Goal: Task Accomplishment & Management: Manage account settings

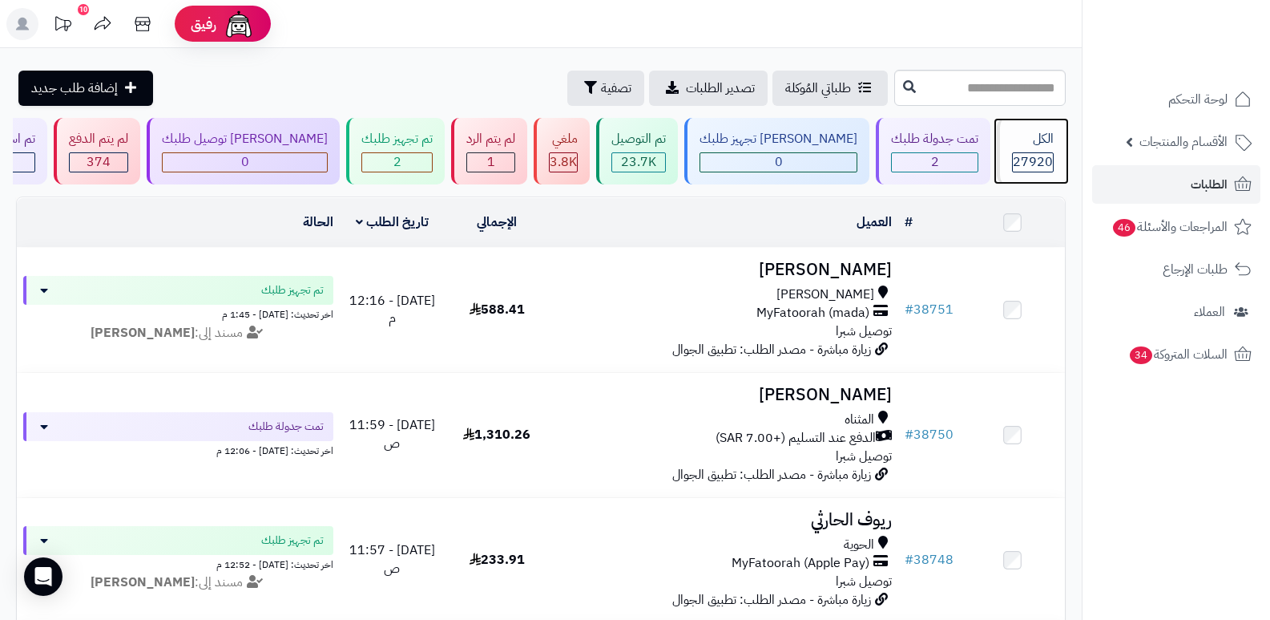
click at [1035, 136] on div "الكل" at bounding box center [1033, 139] width 42 height 18
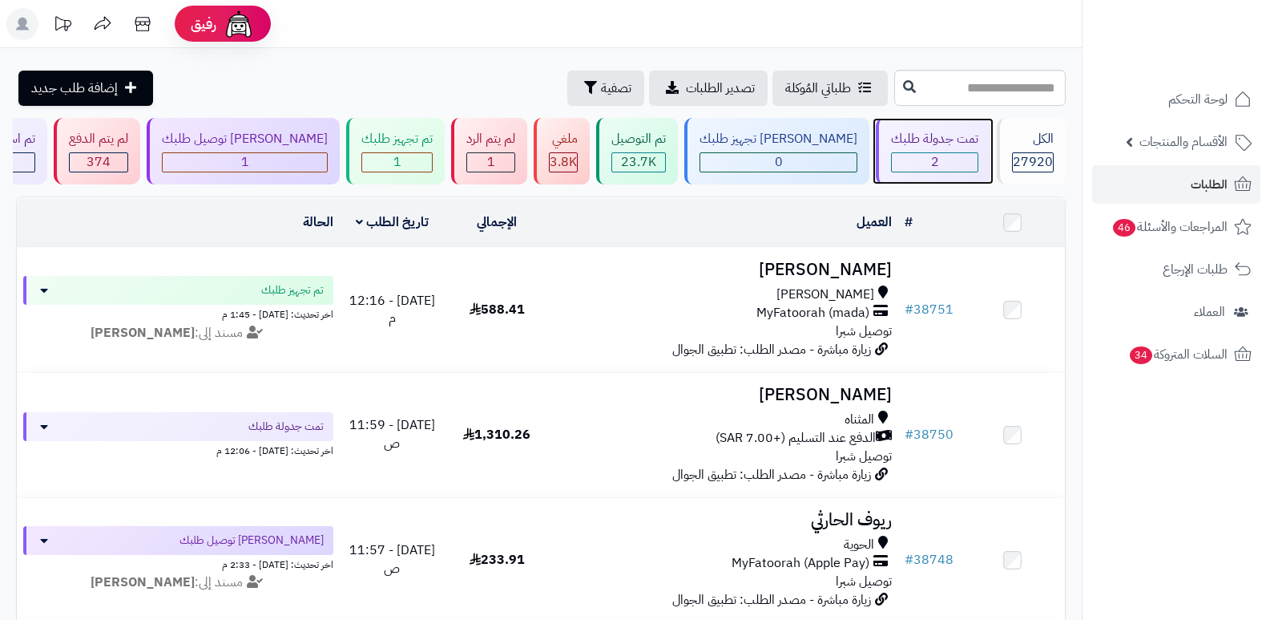
click at [910, 155] on div "2" at bounding box center [935, 162] width 86 height 18
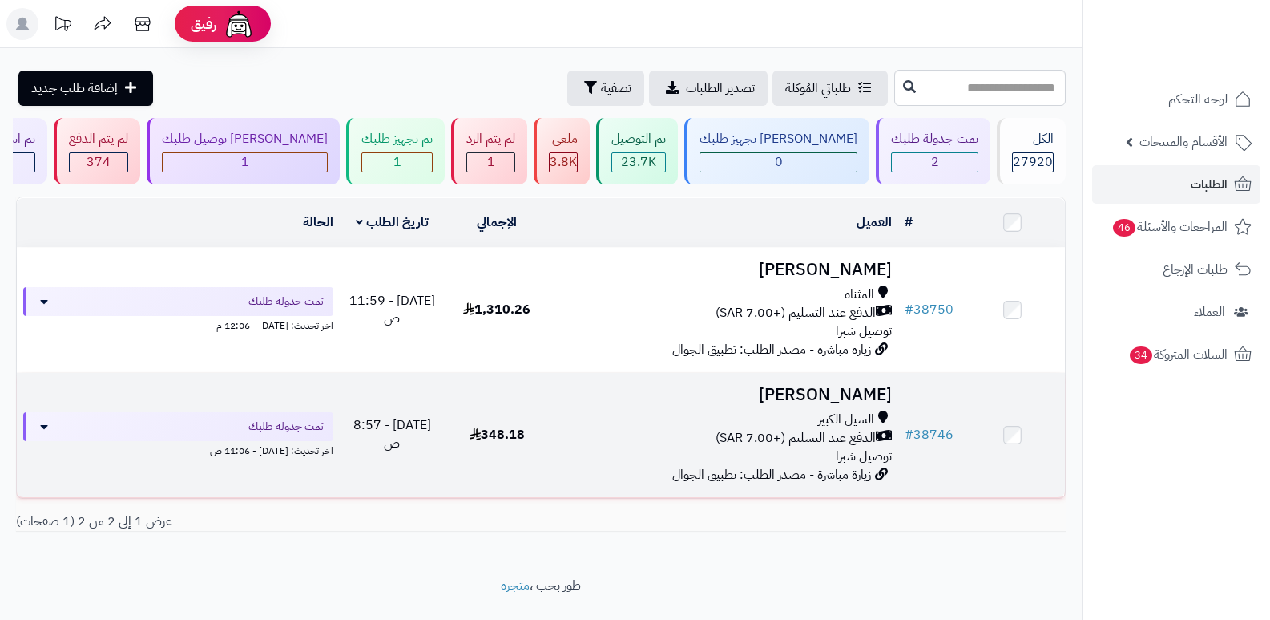
click at [846, 386] on h3 "سماح الثبيتي" at bounding box center [724, 395] width 337 height 18
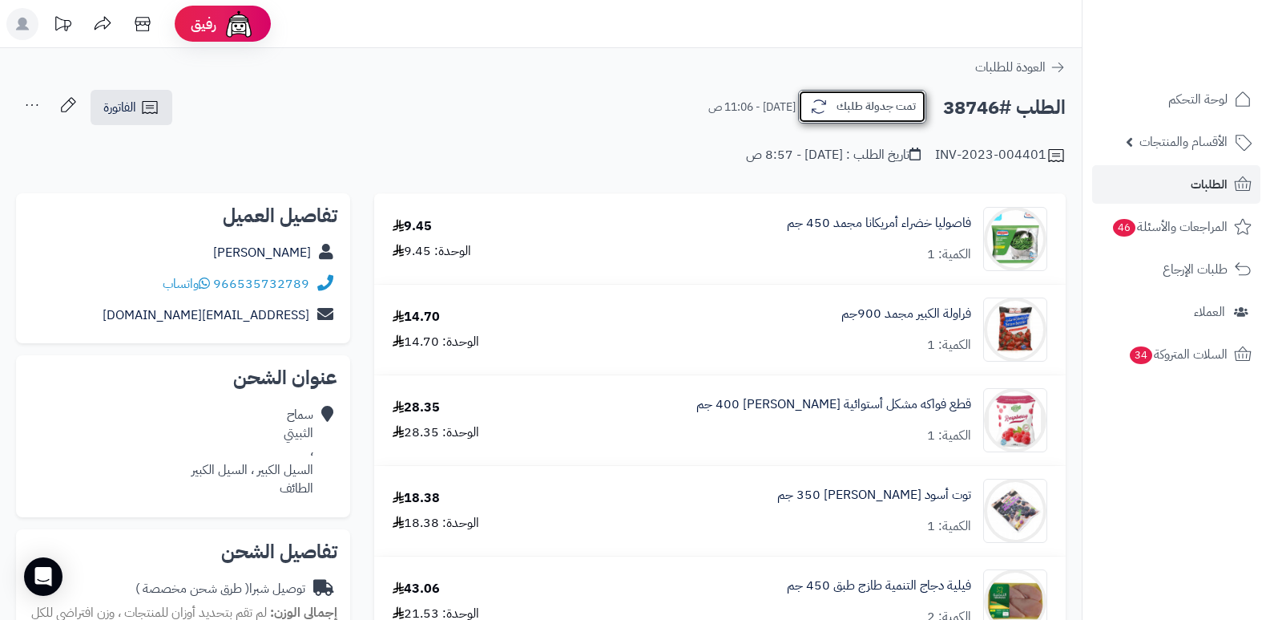
click at [870, 103] on button "تمت جدولة طلبك" at bounding box center [862, 107] width 128 height 34
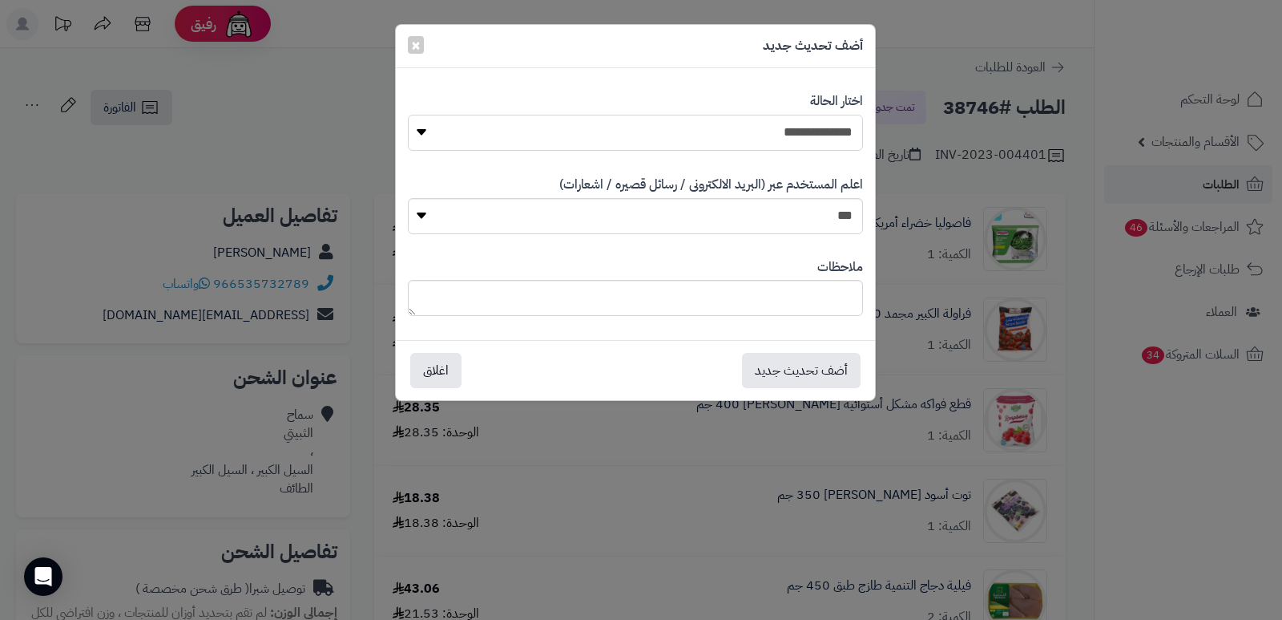
click at [789, 136] on select "**********" at bounding box center [635, 133] width 455 height 36
select select "*"
click at [408, 115] on select "**********" at bounding box center [635, 133] width 455 height 36
drag, startPoint x: 761, startPoint y: 301, endPoint x: 774, endPoint y: 299, distance: 13.7
click at [774, 299] on textarea at bounding box center [635, 298] width 455 height 36
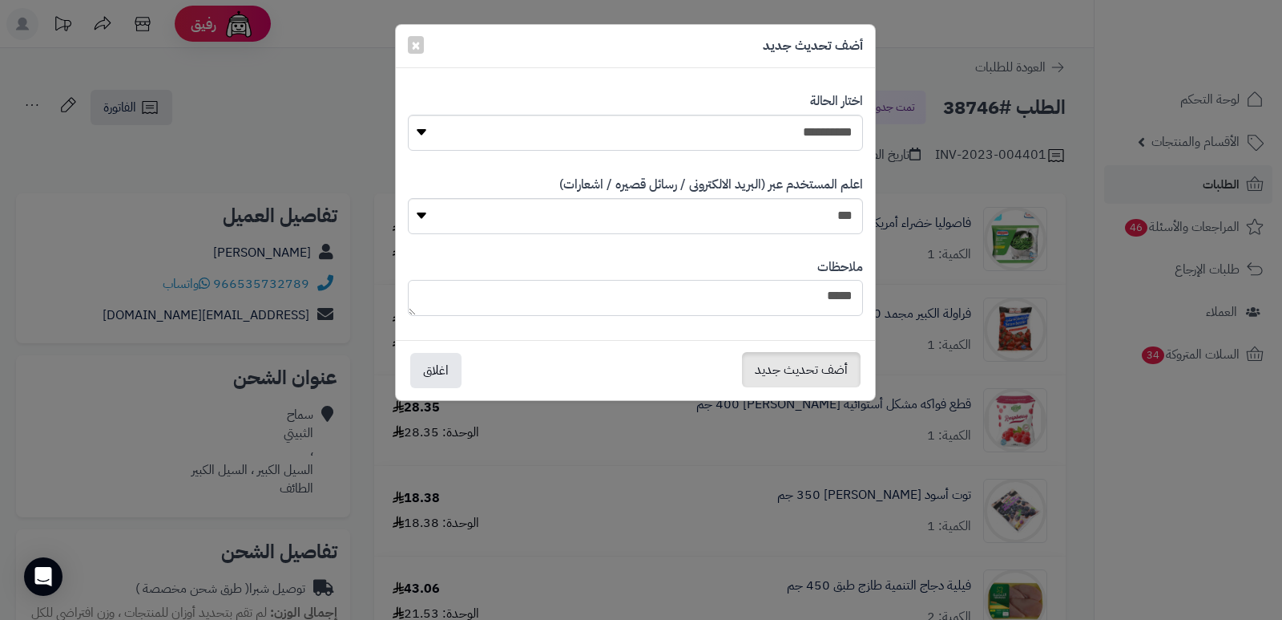
type textarea "****"
click at [774, 362] on button "أضف تحديث جديد" at bounding box center [801, 369] width 119 height 35
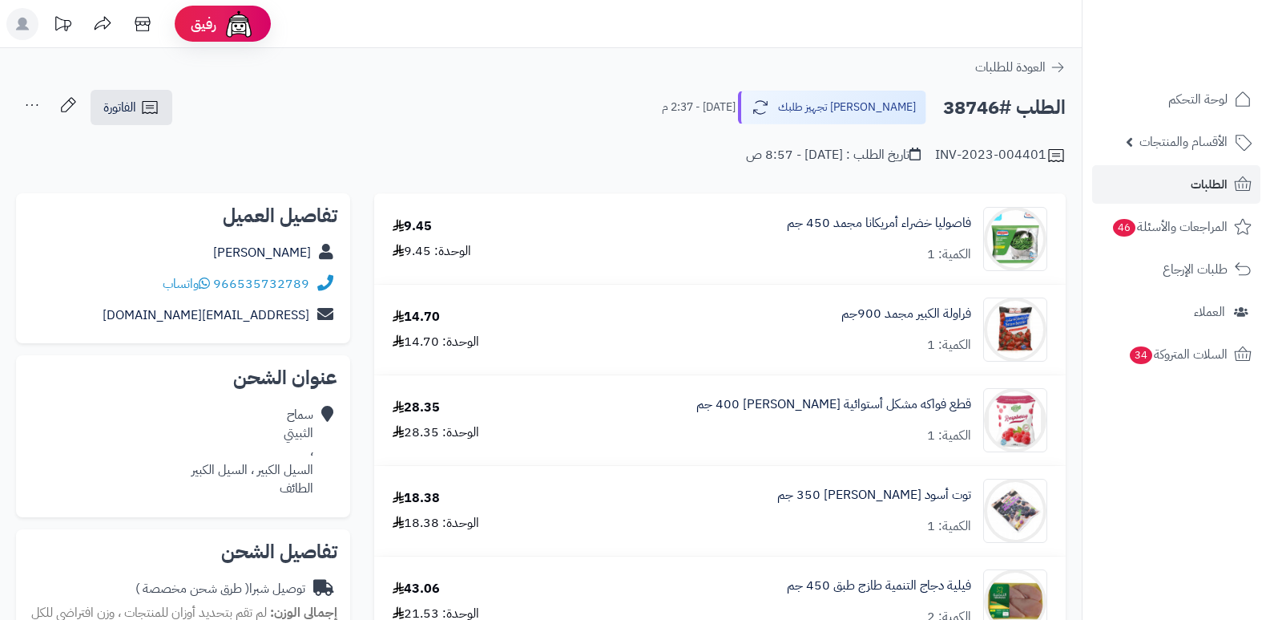
click at [34, 109] on icon at bounding box center [32, 105] width 32 height 32
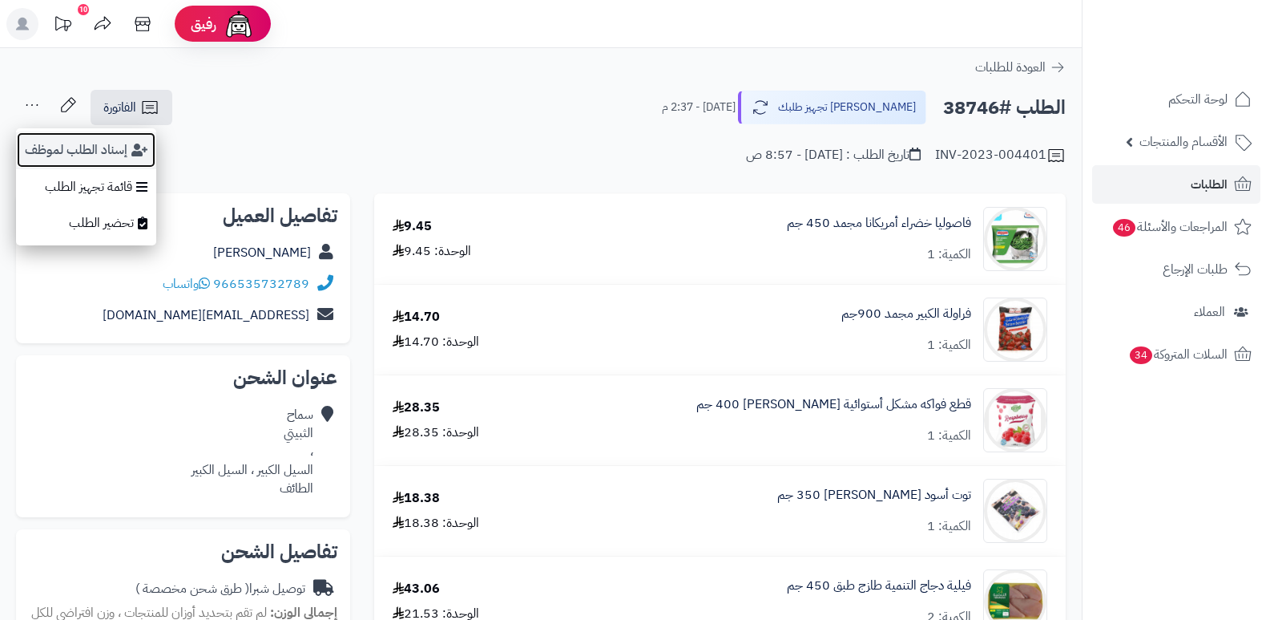
click at [99, 155] on button "إسناد الطلب لموظف" at bounding box center [86, 149] width 140 height 37
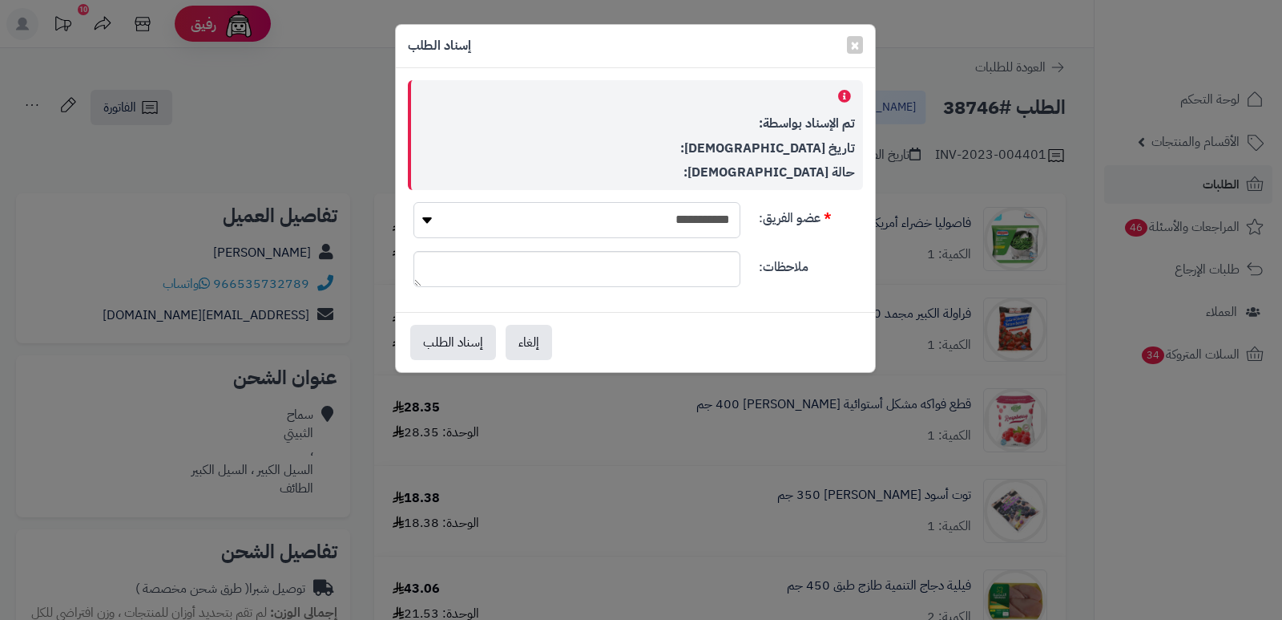
click at [576, 218] on select "**********" at bounding box center [577, 220] width 327 height 36
select select "**"
click at [414, 202] on select "**********" at bounding box center [577, 220] width 327 height 36
click at [466, 334] on button "إسناد الطلب" at bounding box center [453, 341] width 86 height 35
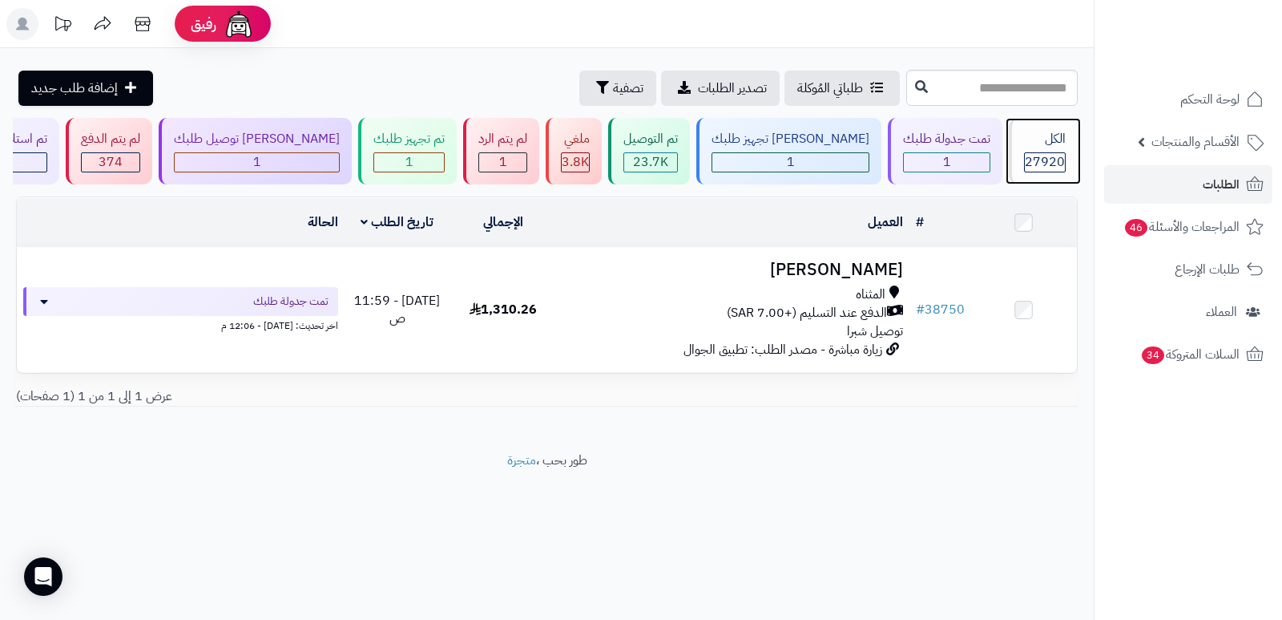
click at [1030, 170] on span "27920" at bounding box center [1045, 161] width 40 height 19
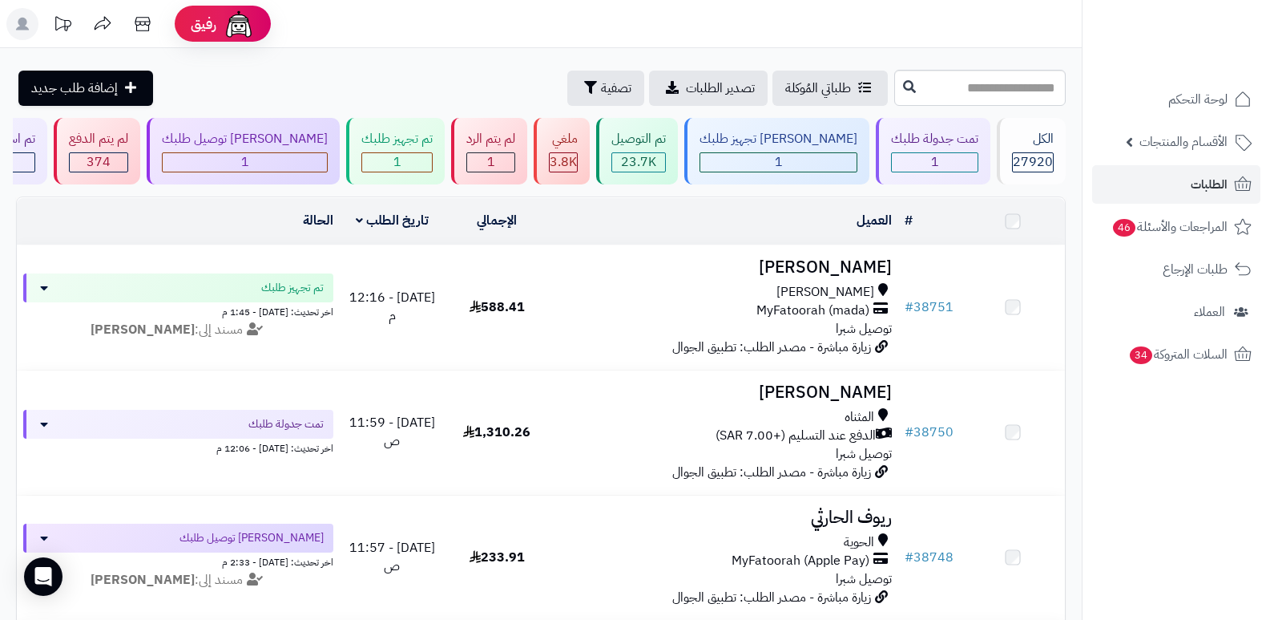
click at [515, 139] on div "لم يتم الرد" at bounding box center [490, 139] width 49 height 18
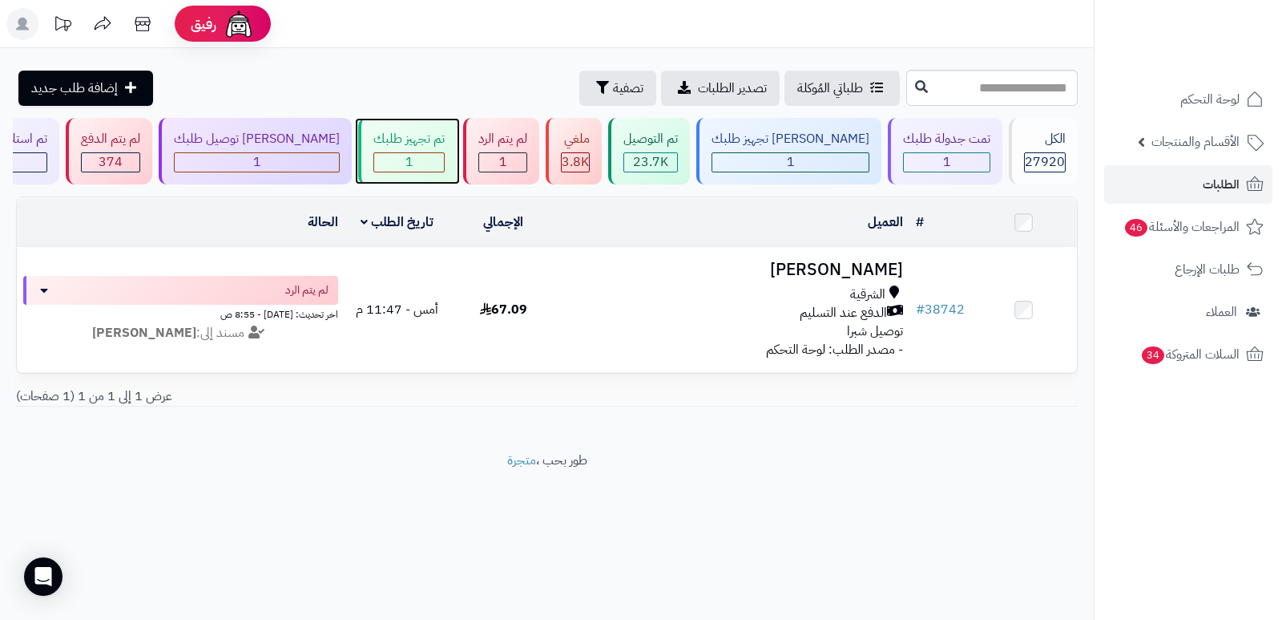
click at [426, 139] on div "تم تجهيز طلبك" at bounding box center [408, 139] width 71 height 18
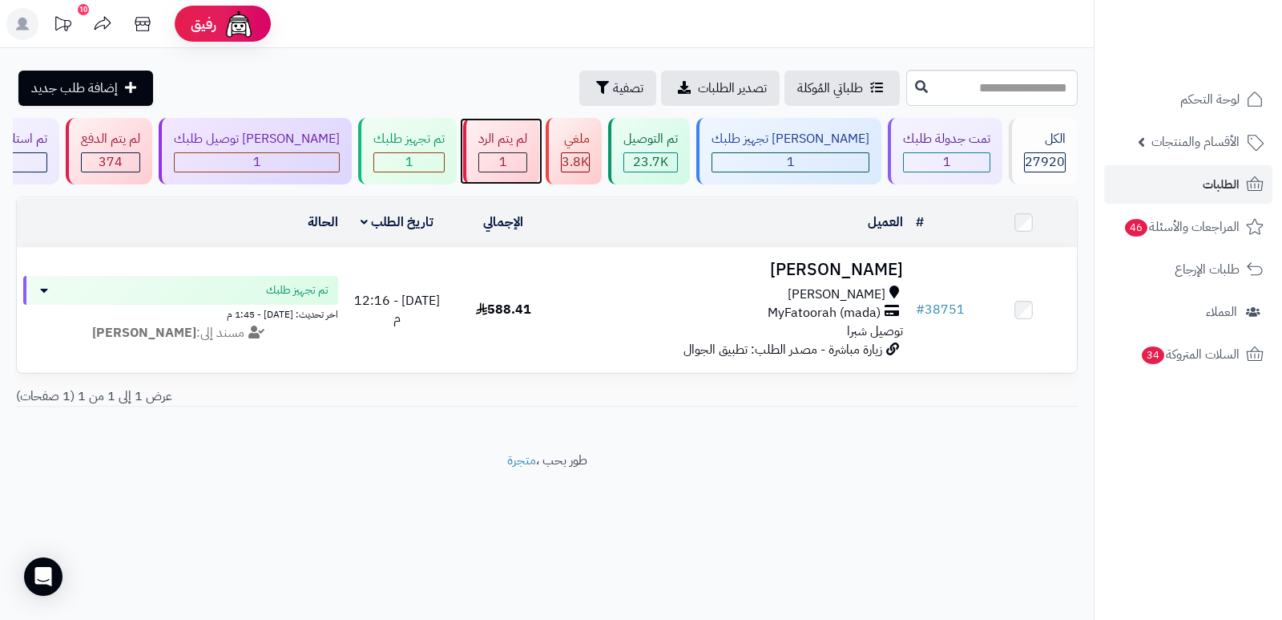
click at [527, 136] on div "لم يتم الرد" at bounding box center [502, 139] width 49 height 18
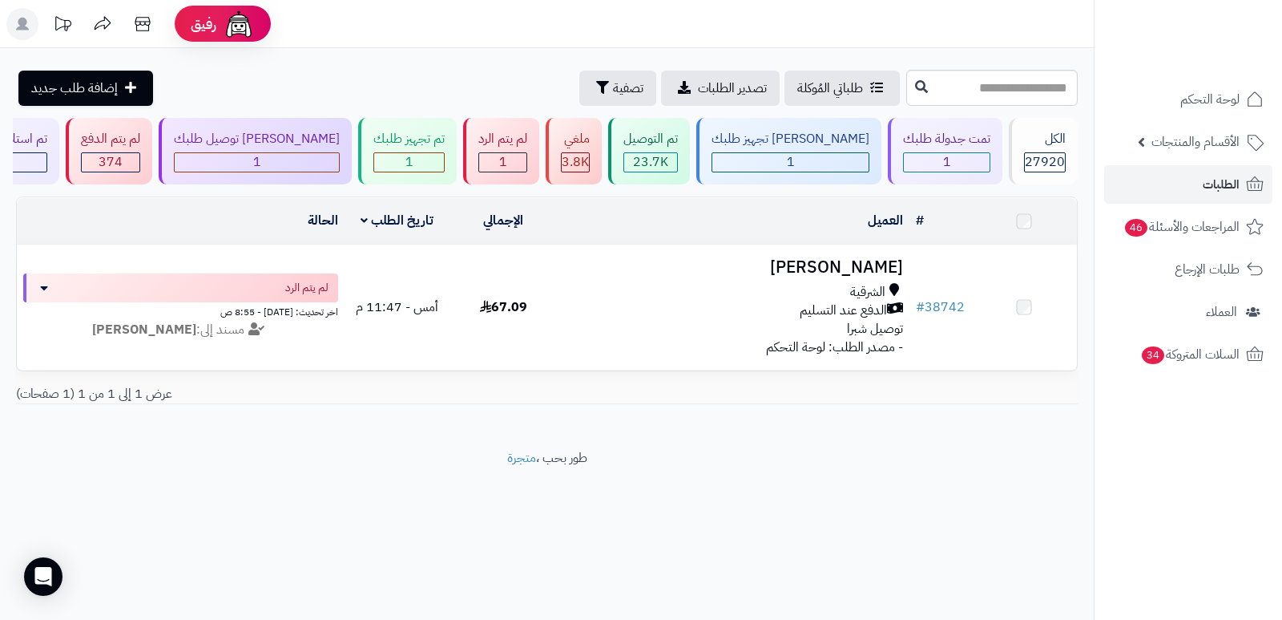
click at [841, 266] on h3 "[PERSON_NAME]" at bounding box center [733, 267] width 341 height 18
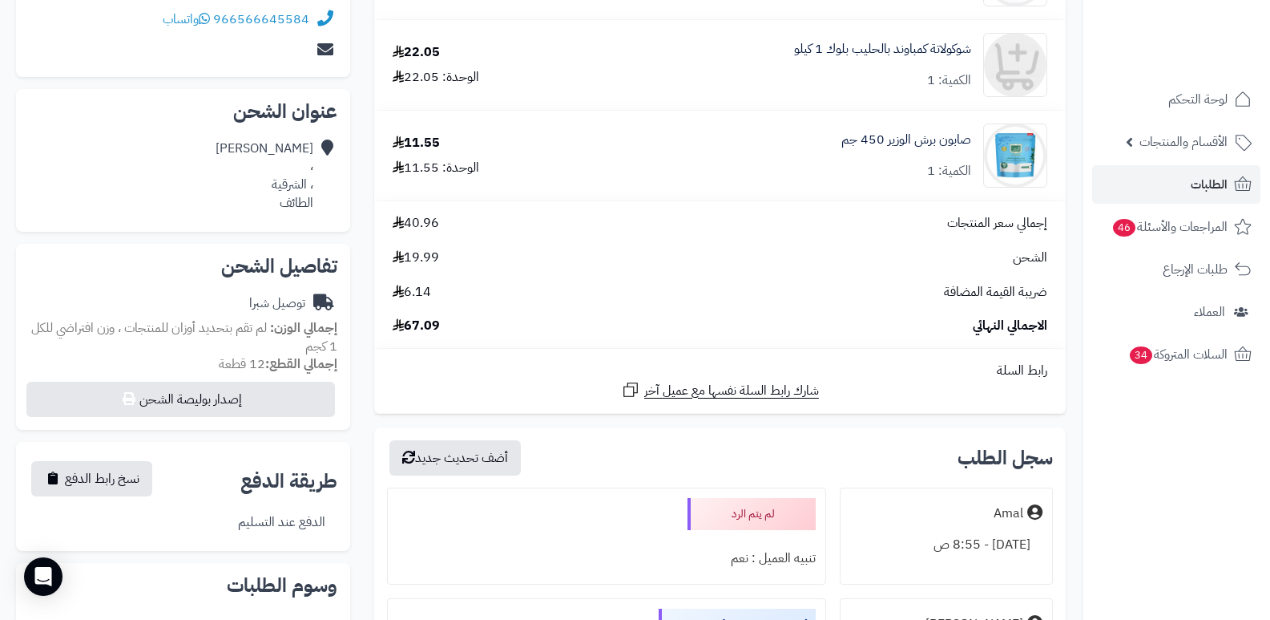
scroll to position [481, 0]
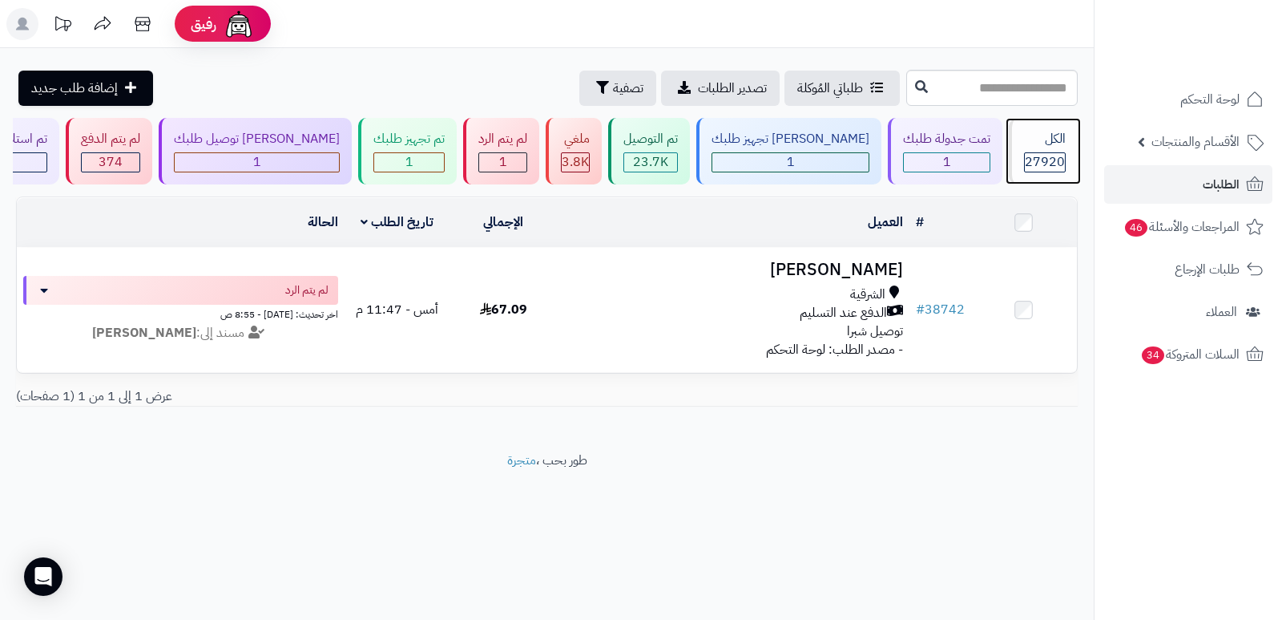
click at [1052, 153] on span "27920" at bounding box center [1045, 161] width 40 height 19
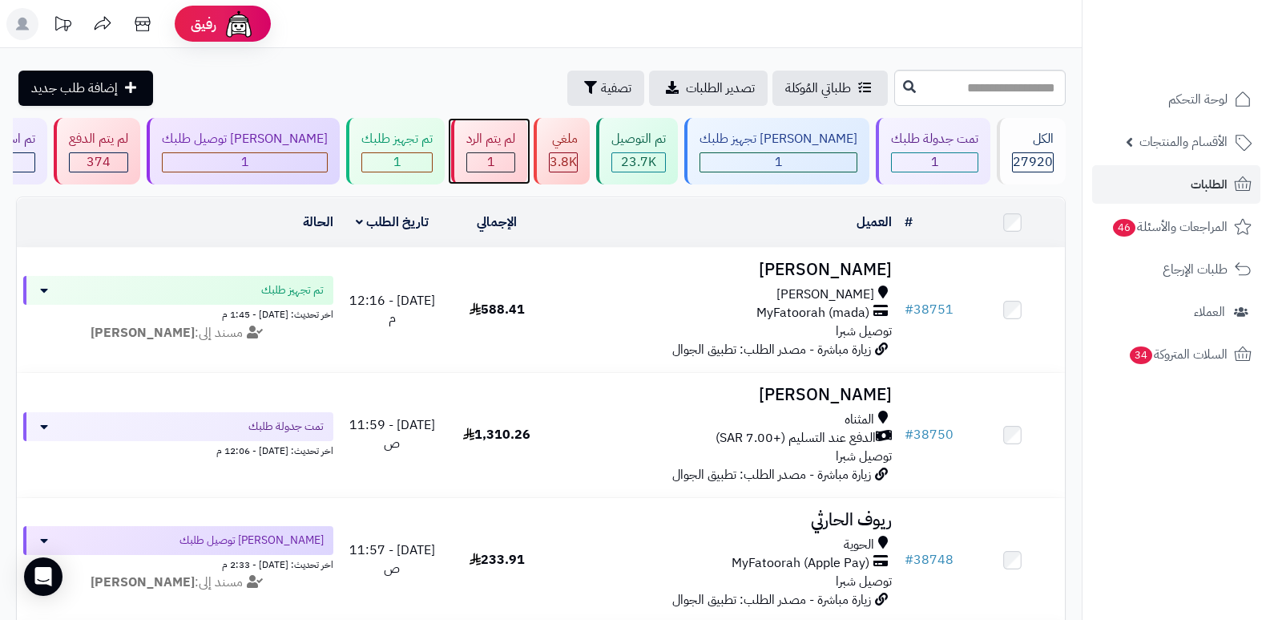
click at [515, 172] on div "1" at bounding box center [490, 162] width 49 height 20
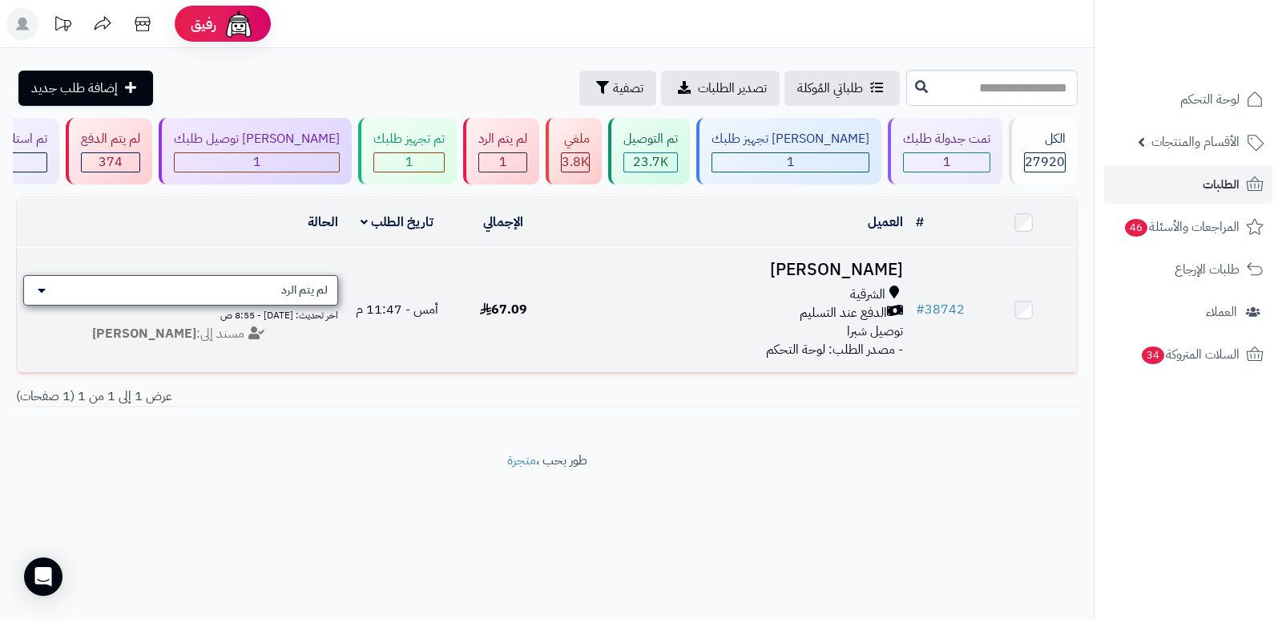
click at [309, 289] on span "لم يتم الرد" at bounding box center [304, 290] width 46 height 16
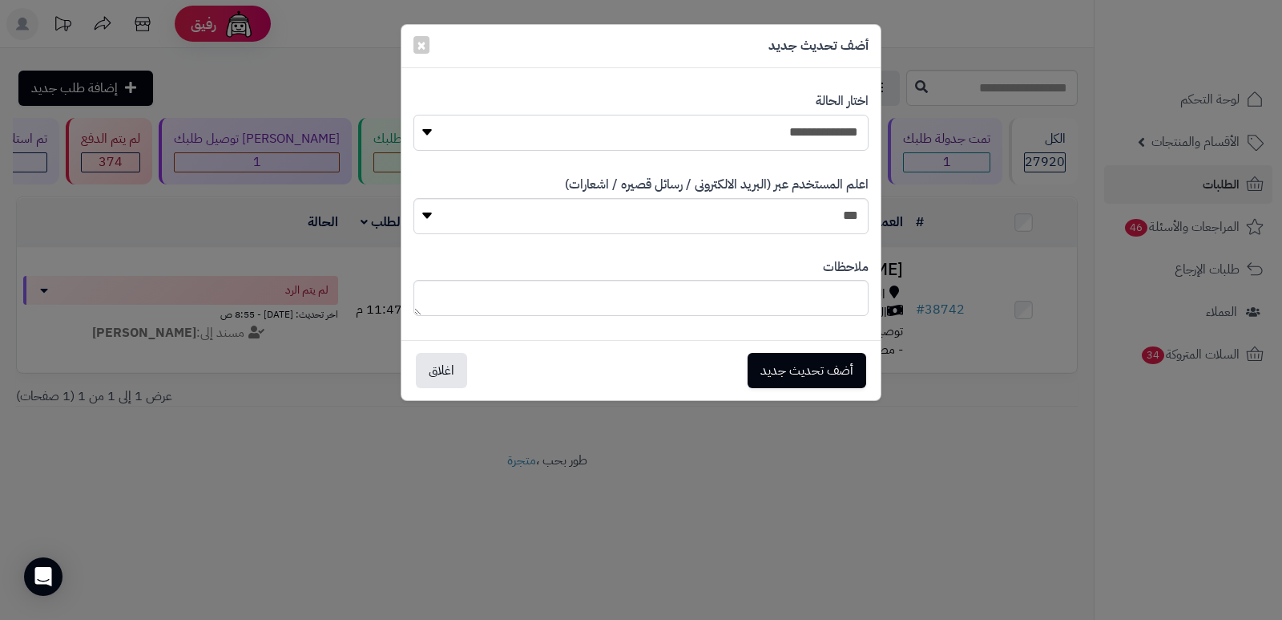
click at [797, 127] on select "**********" at bounding box center [641, 133] width 455 height 36
select select "*"
click at [414, 115] on select "**********" at bounding box center [641, 133] width 455 height 36
click at [824, 368] on button "أضف تحديث جديد" at bounding box center [807, 369] width 119 height 35
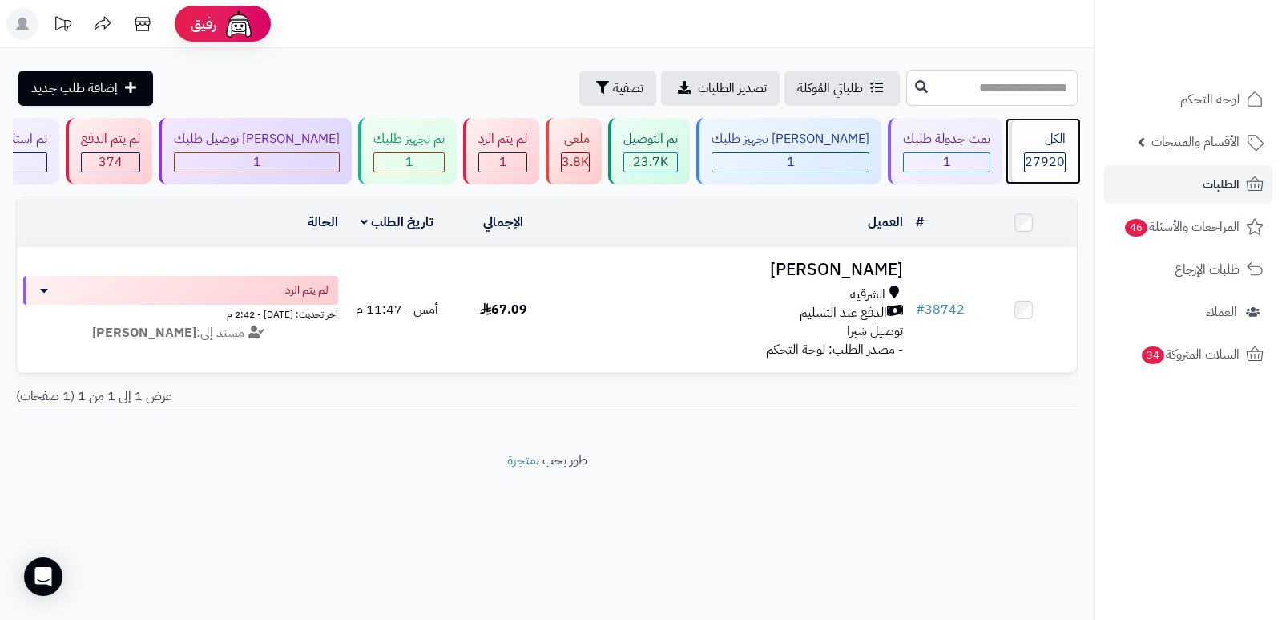
click at [1032, 148] on div "الكل 27920" at bounding box center [1043, 151] width 69 height 67
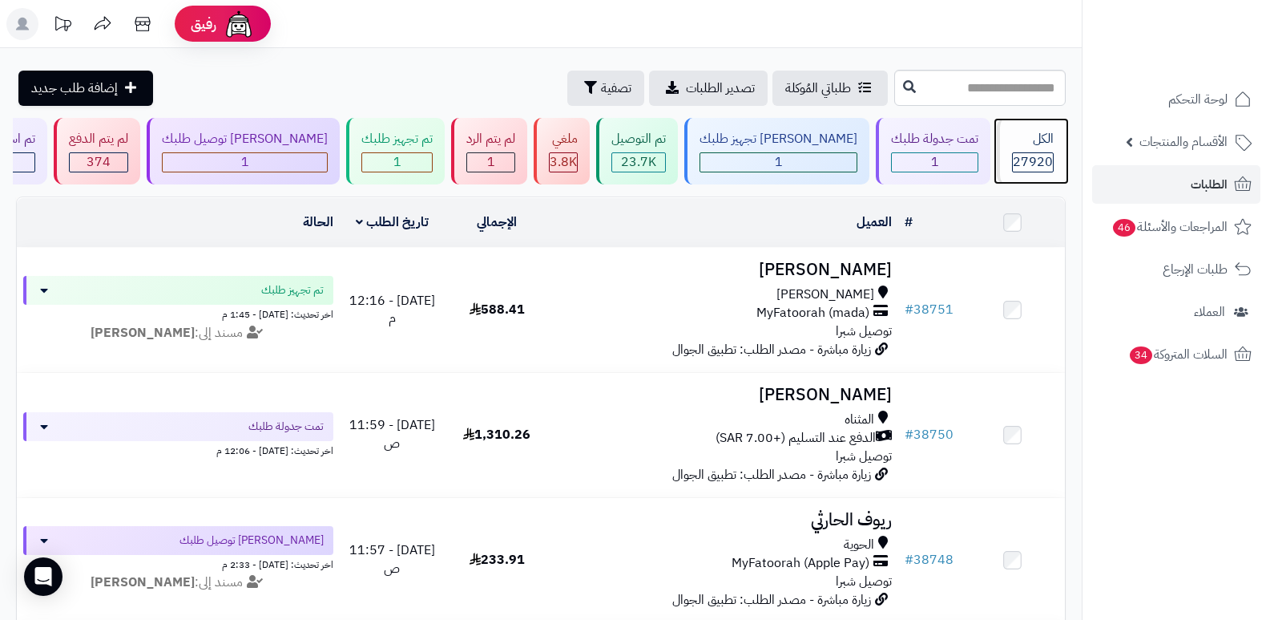
click at [1033, 147] on div "الكل" at bounding box center [1033, 139] width 42 height 18
click at [1023, 155] on span "27920" at bounding box center [1033, 161] width 40 height 19
click at [1035, 154] on span "27920" at bounding box center [1033, 161] width 40 height 19
click at [1044, 160] on span "27920" at bounding box center [1033, 161] width 40 height 19
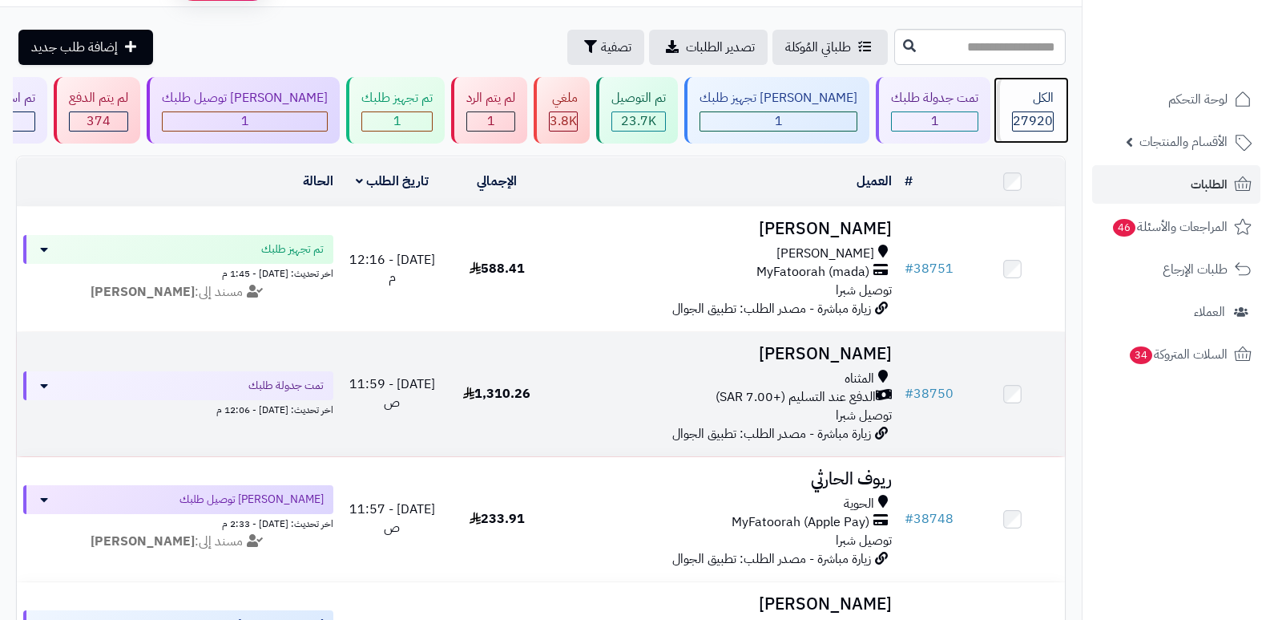
scroll to position [123, 0]
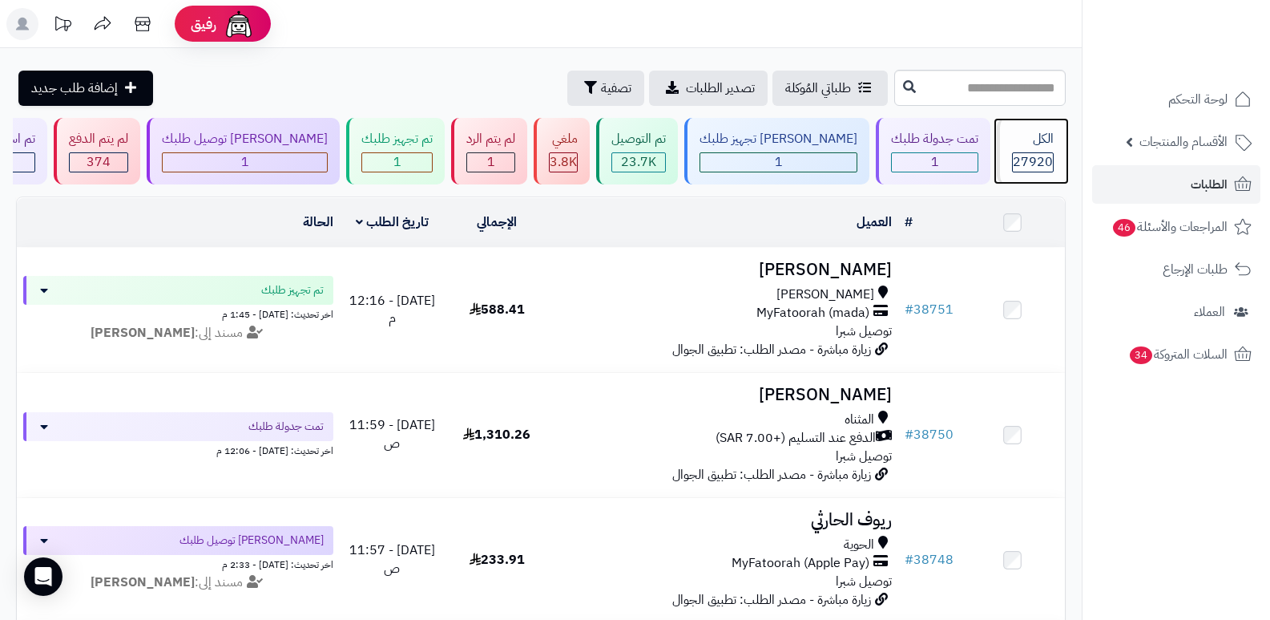
click at [1043, 152] on span "27920" at bounding box center [1033, 161] width 40 height 19
click at [1035, 153] on span "27920" at bounding box center [1033, 161] width 40 height 19
click at [1034, 147] on div "الكل" at bounding box center [1033, 139] width 42 height 18
click at [1039, 123] on div "الكل 27920" at bounding box center [1031, 151] width 69 height 67
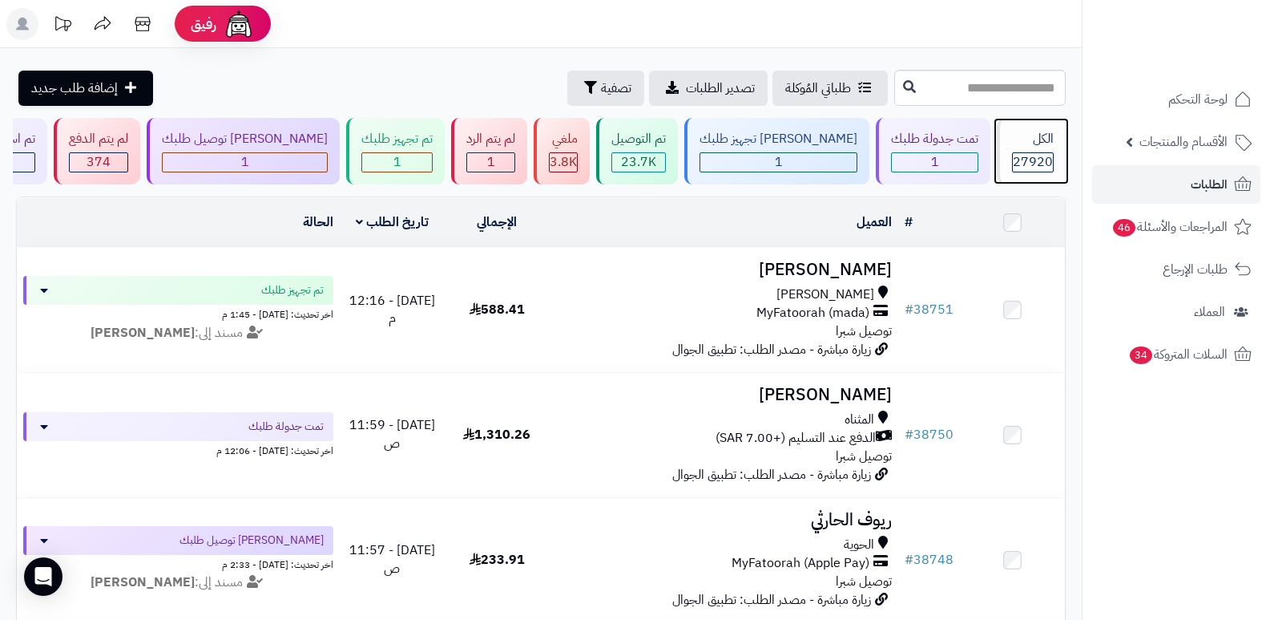
click at [1044, 150] on div "الكل 27920" at bounding box center [1031, 151] width 69 height 67
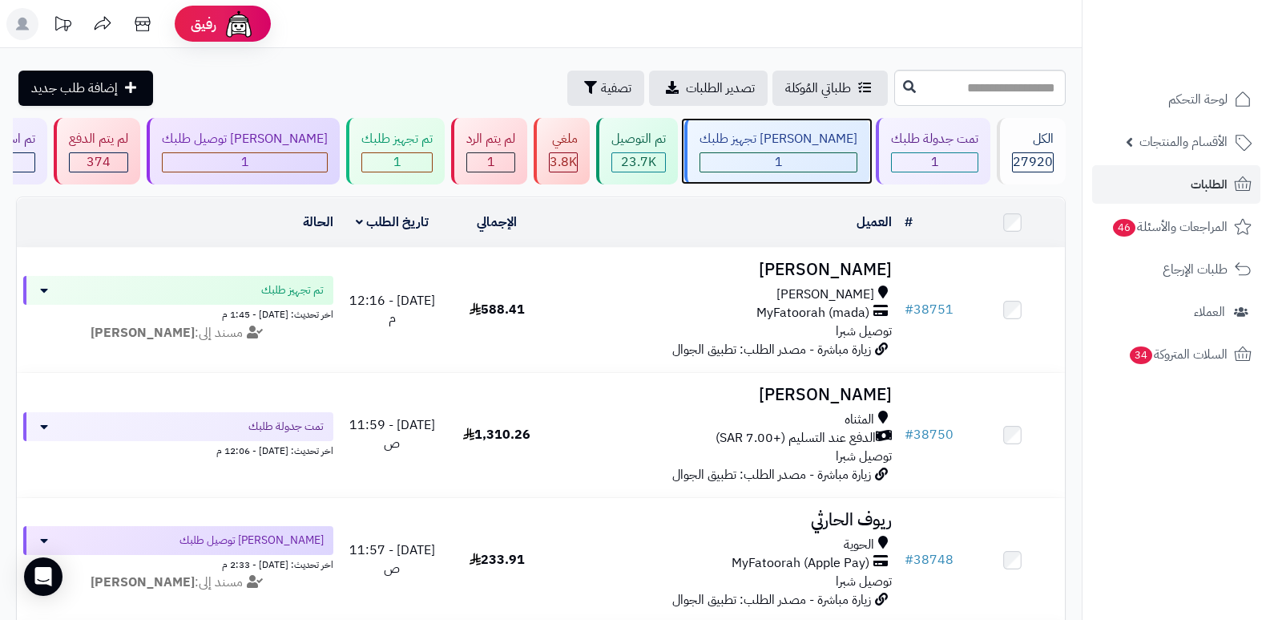
click at [833, 151] on div "جاري تجهيز طلبك 1" at bounding box center [776, 151] width 185 height 67
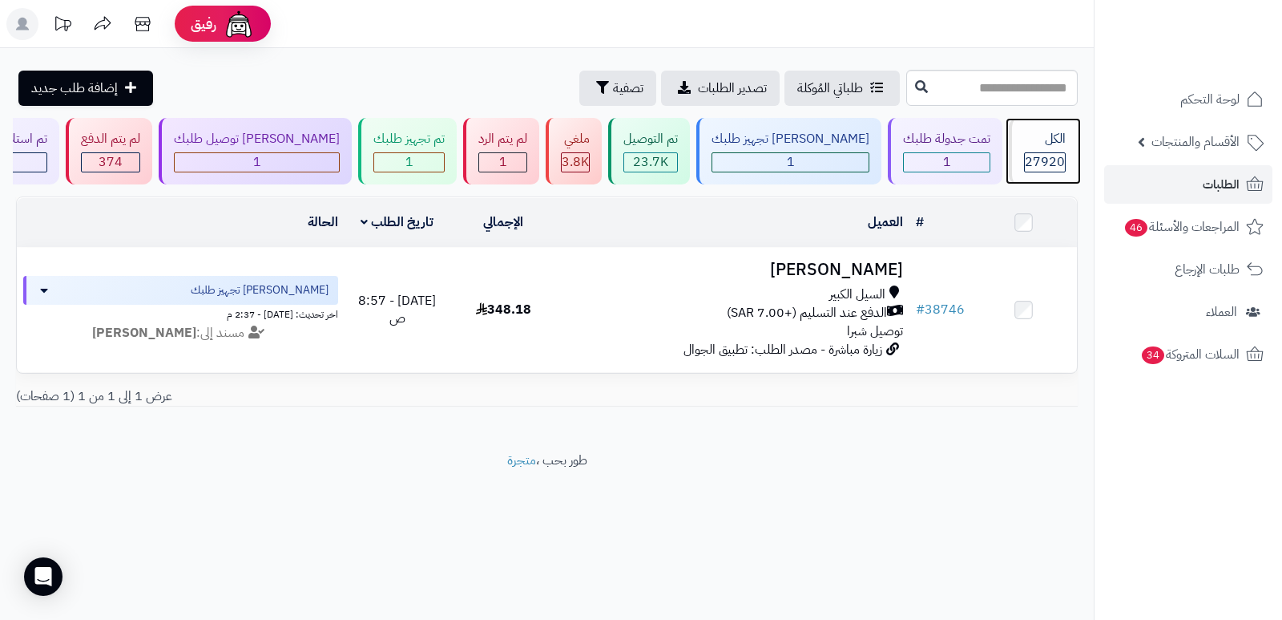
click at [1040, 153] on span "27920" at bounding box center [1045, 161] width 40 height 19
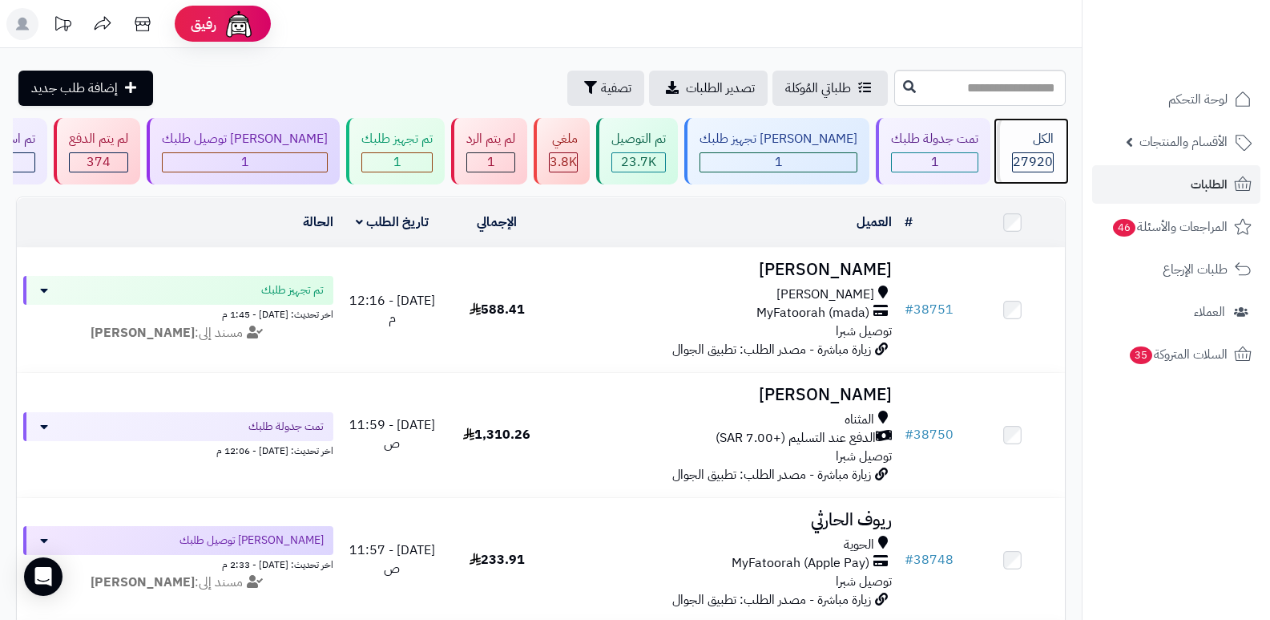
click at [1012, 144] on div "الكل" at bounding box center [1033, 139] width 42 height 18
click at [1019, 161] on span "27920" at bounding box center [1033, 161] width 40 height 19
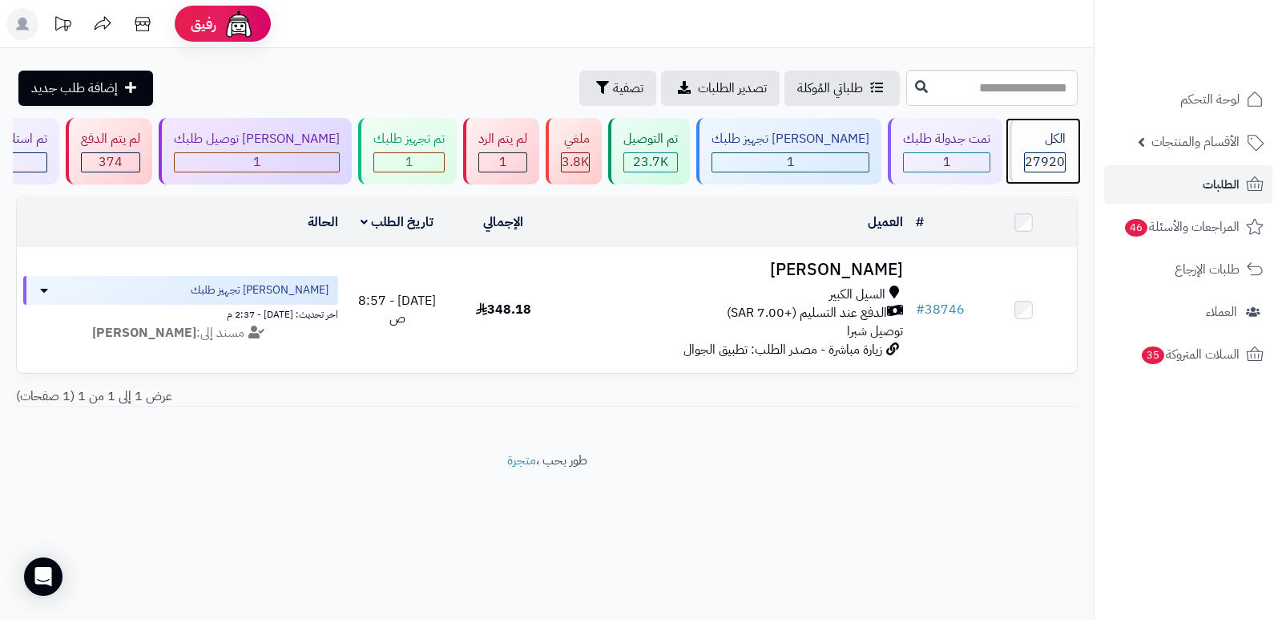
click at [1025, 153] on div "27920" at bounding box center [1045, 162] width 40 height 18
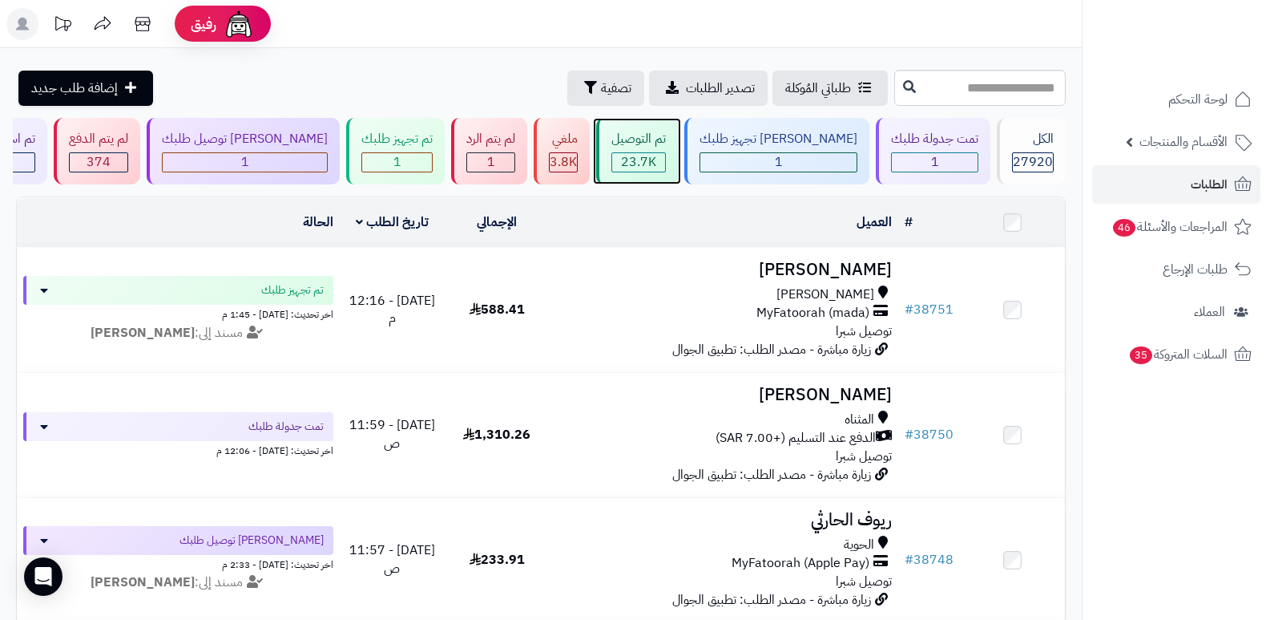
click at [665, 155] on div "23.7K" at bounding box center [638, 162] width 53 height 18
click at [656, 155] on span "23.7K" at bounding box center [638, 161] width 35 height 19
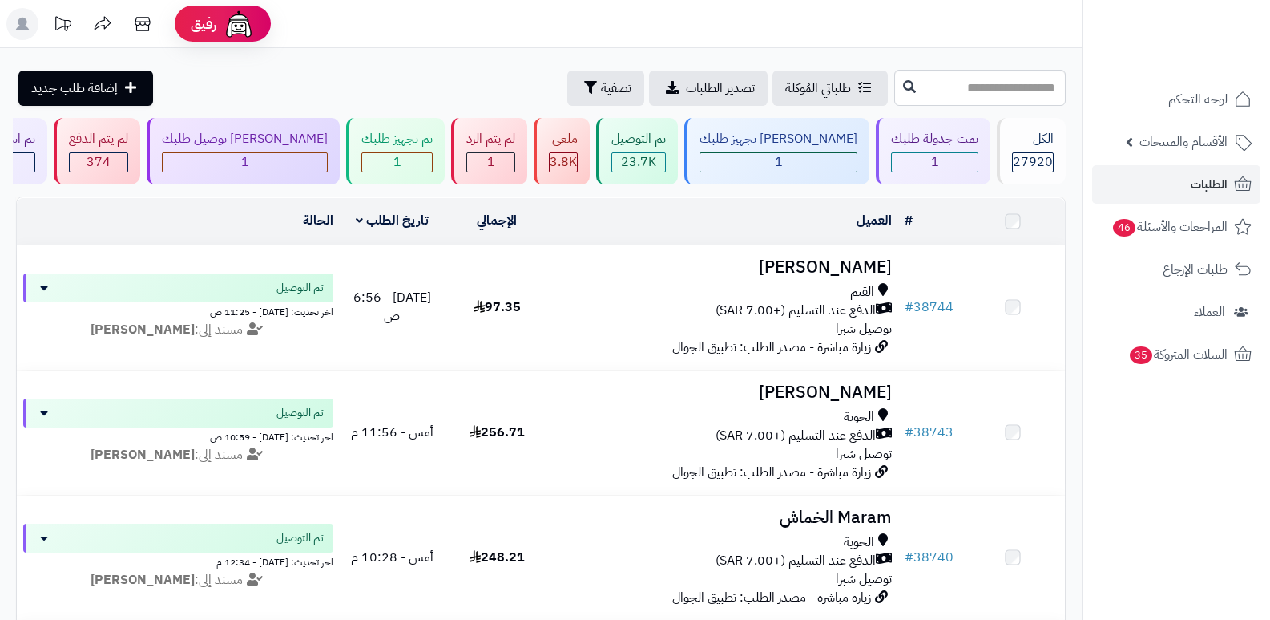
scroll to position [240, 0]
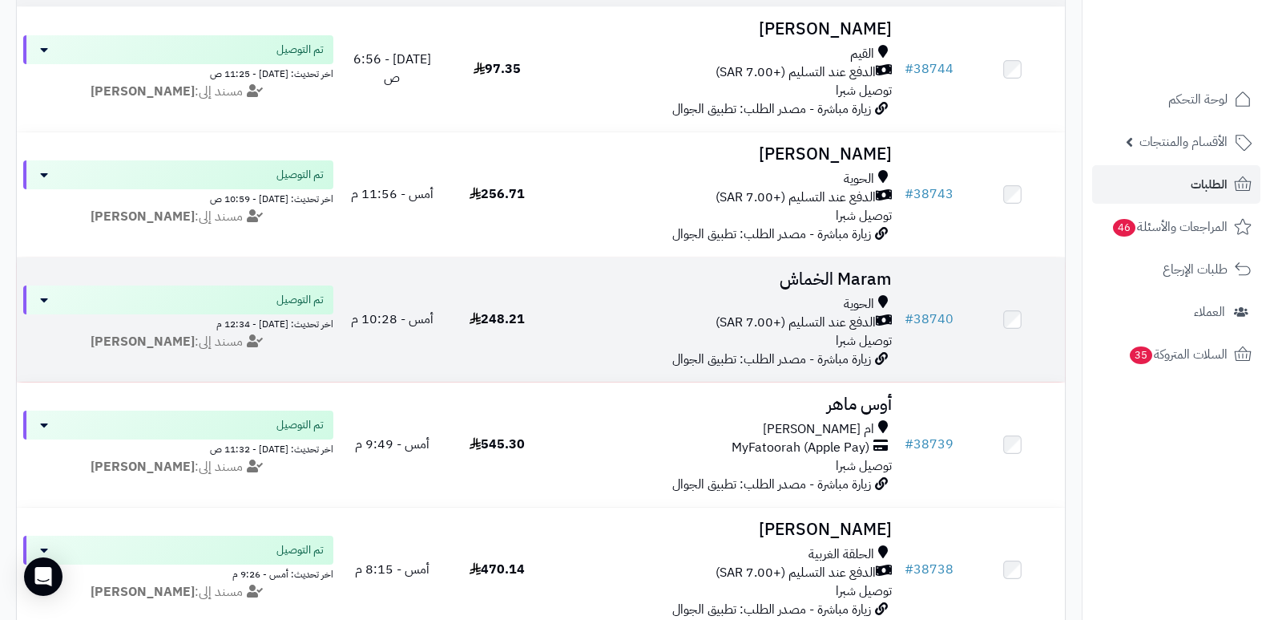
click at [869, 272] on h3 "Maram الخماش" at bounding box center [724, 279] width 337 height 18
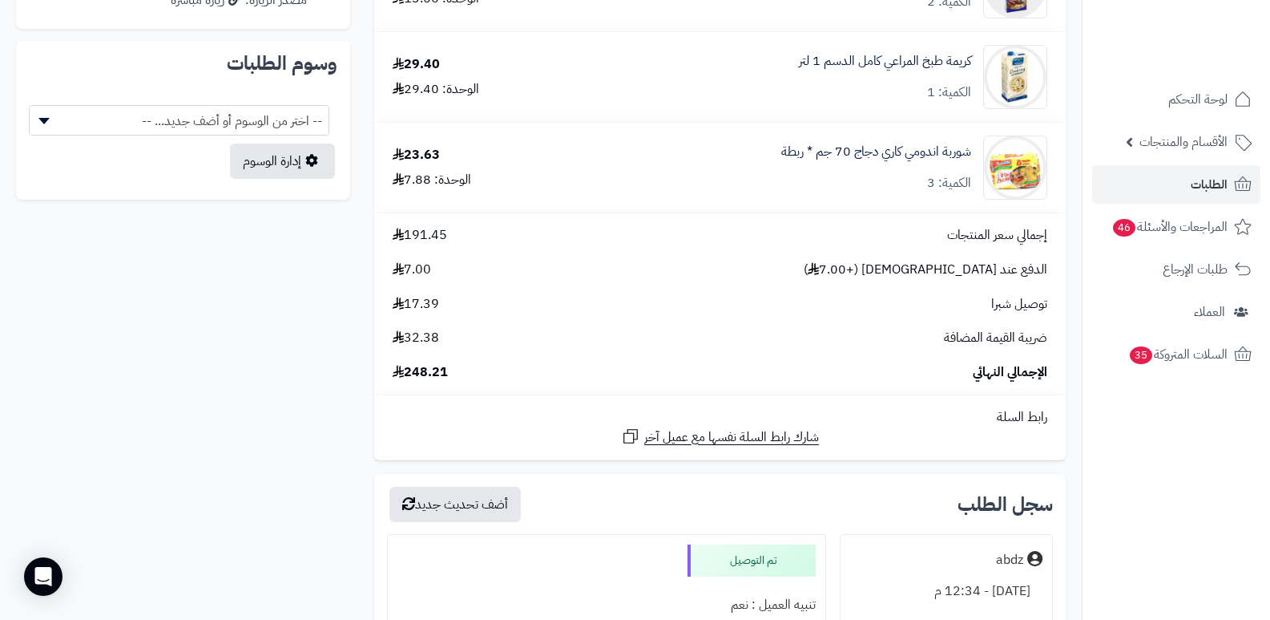
scroll to position [1122, 0]
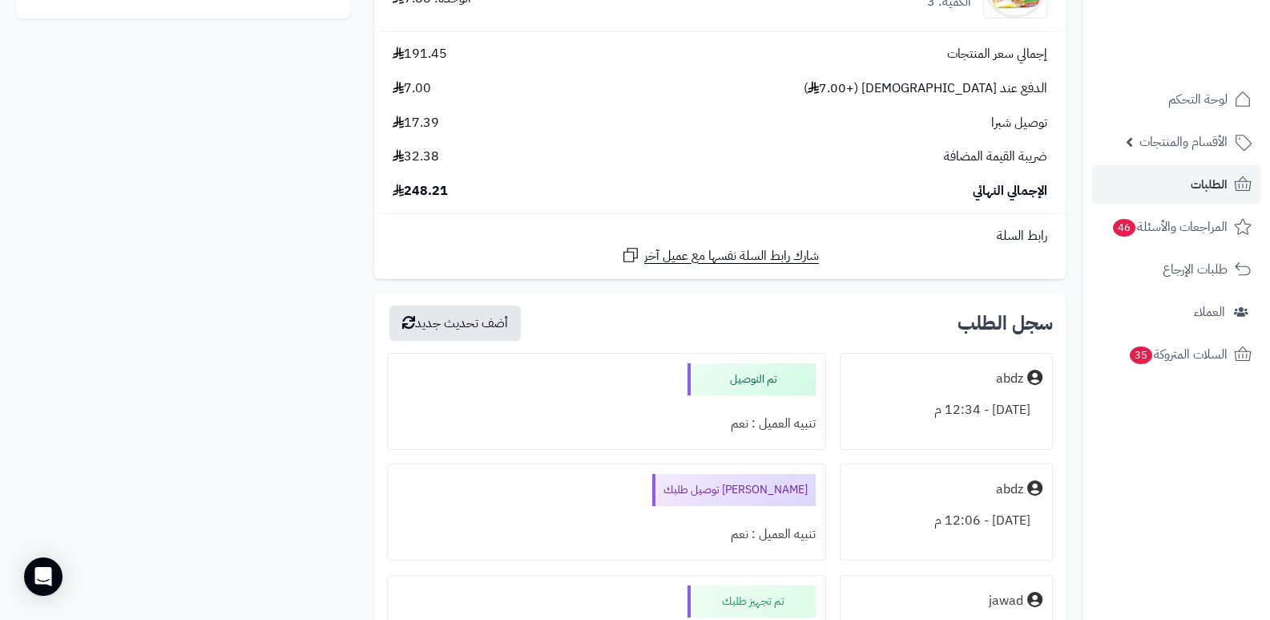
click at [1111, 481] on nav "لوحة التحكم الأقسام والمنتجات المنتجات الأقسام الماركات مواصفات المنتجات مواصفا…" at bounding box center [1176, 330] width 188 height 620
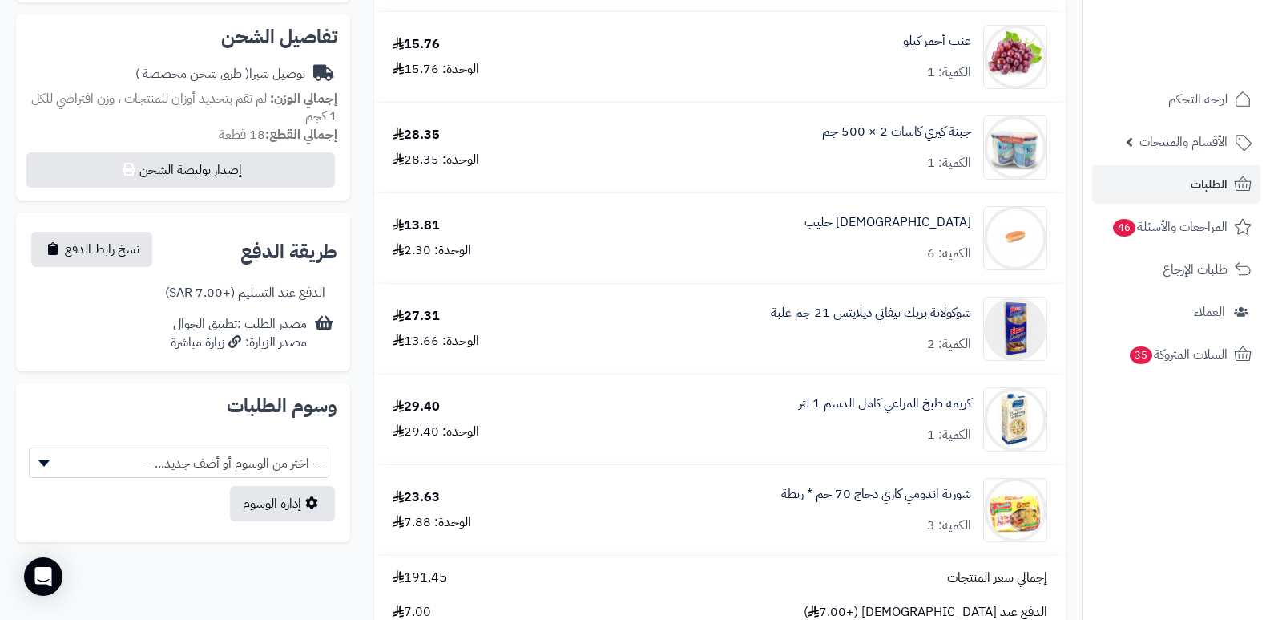
scroll to position [801, 0]
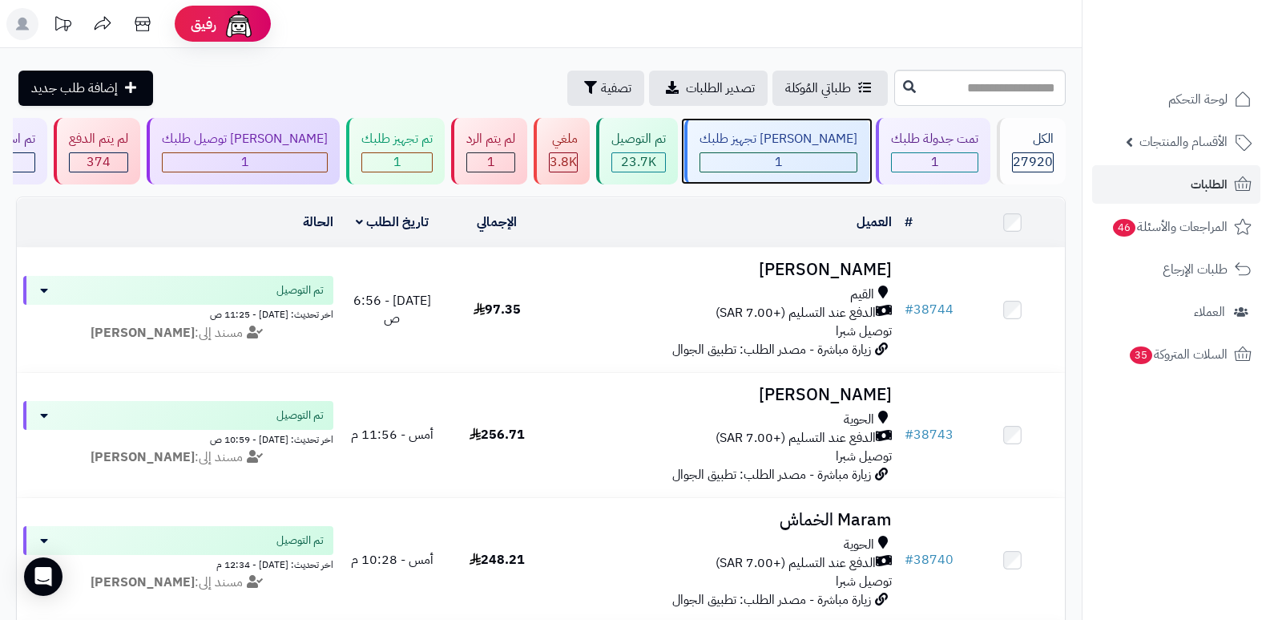
click at [789, 155] on div "1" at bounding box center [778, 162] width 156 height 18
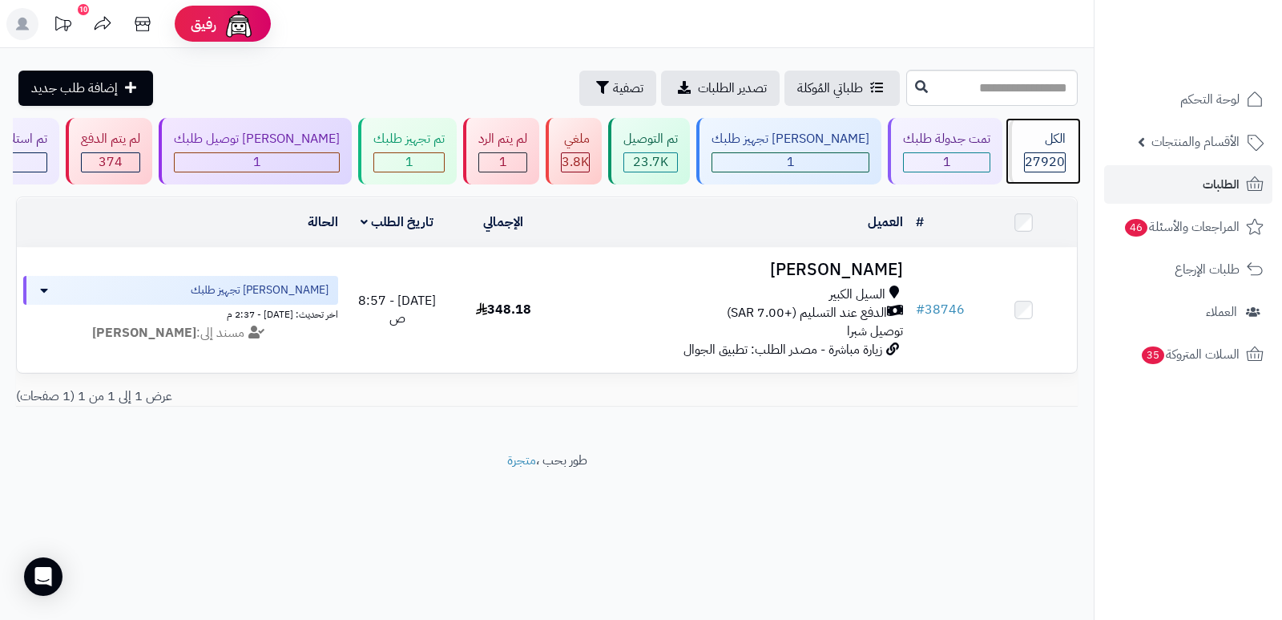
click at [1047, 142] on div "الكل" at bounding box center [1045, 139] width 42 height 18
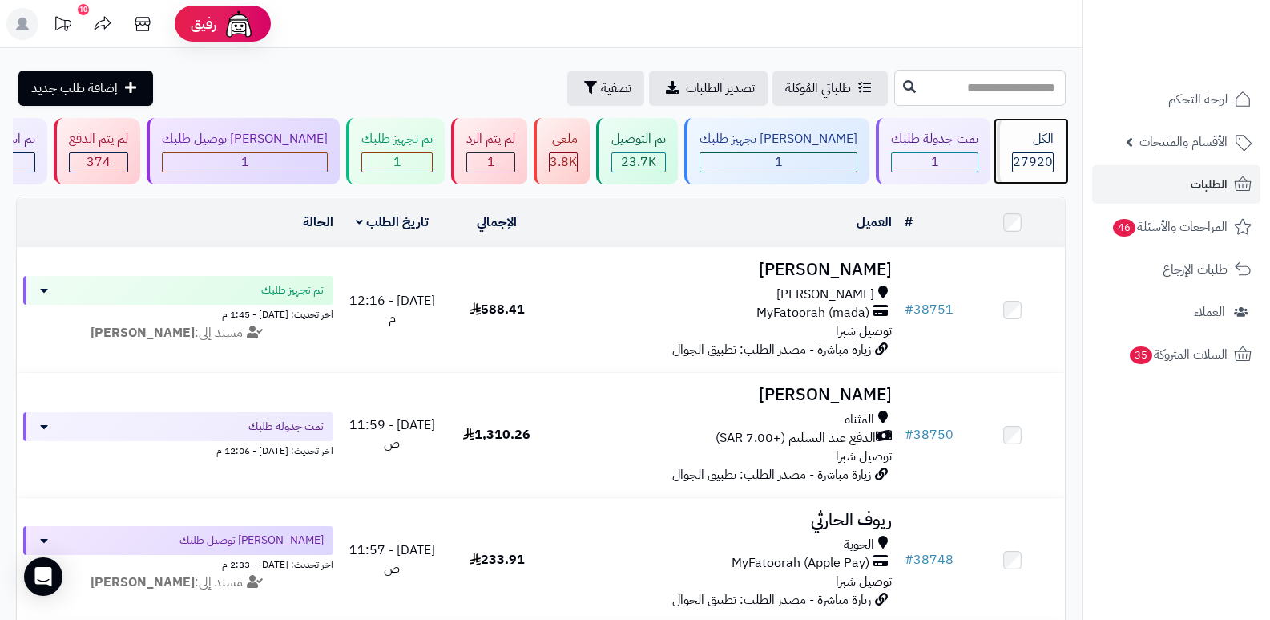
click at [1047, 149] on div "الكل 27920" at bounding box center [1031, 151] width 69 height 67
click at [1041, 156] on span "27920" at bounding box center [1033, 161] width 40 height 19
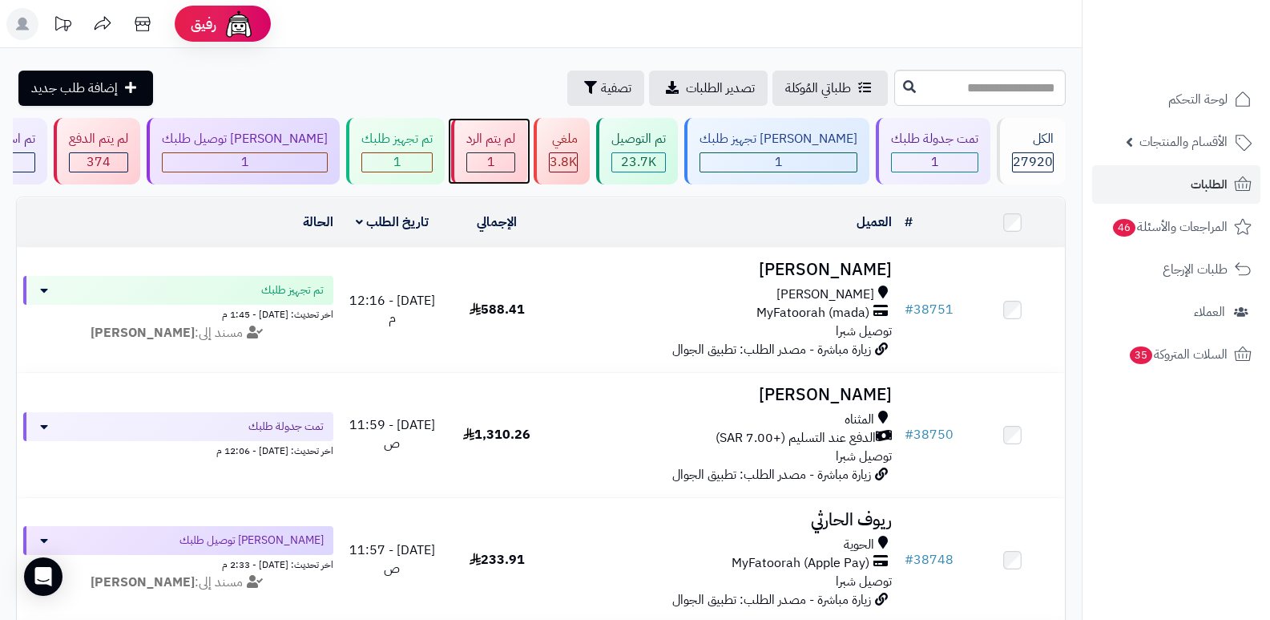
click at [515, 155] on div "1" at bounding box center [490, 162] width 47 height 18
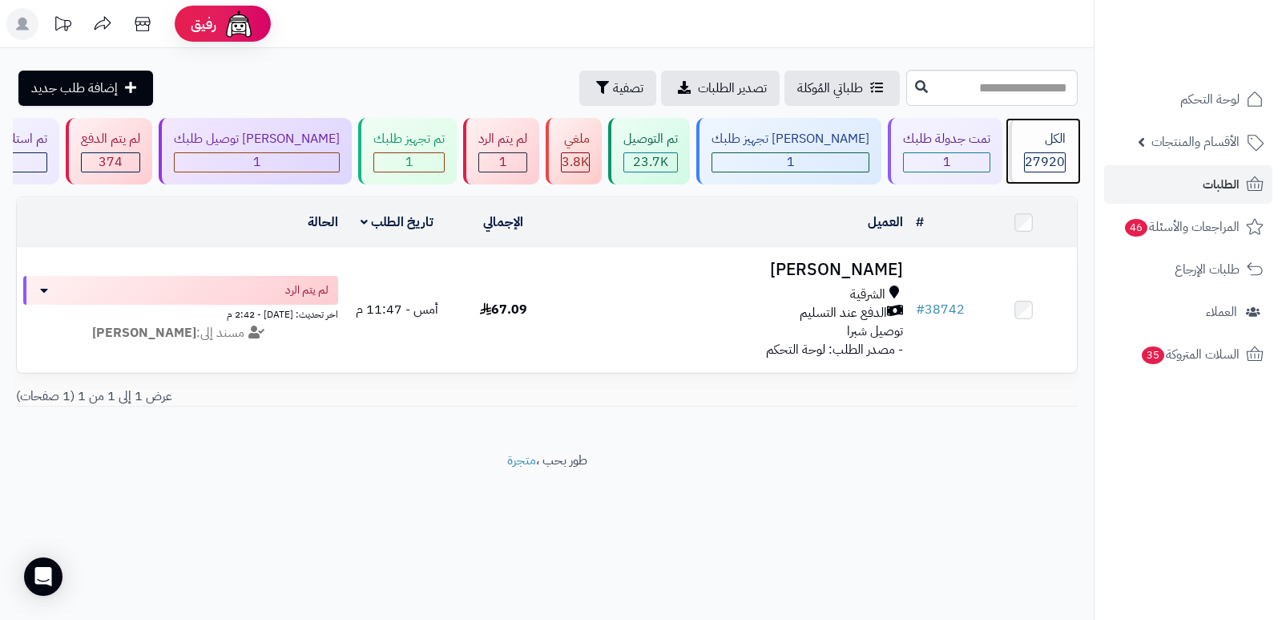
click at [1043, 142] on div "الكل" at bounding box center [1045, 139] width 42 height 18
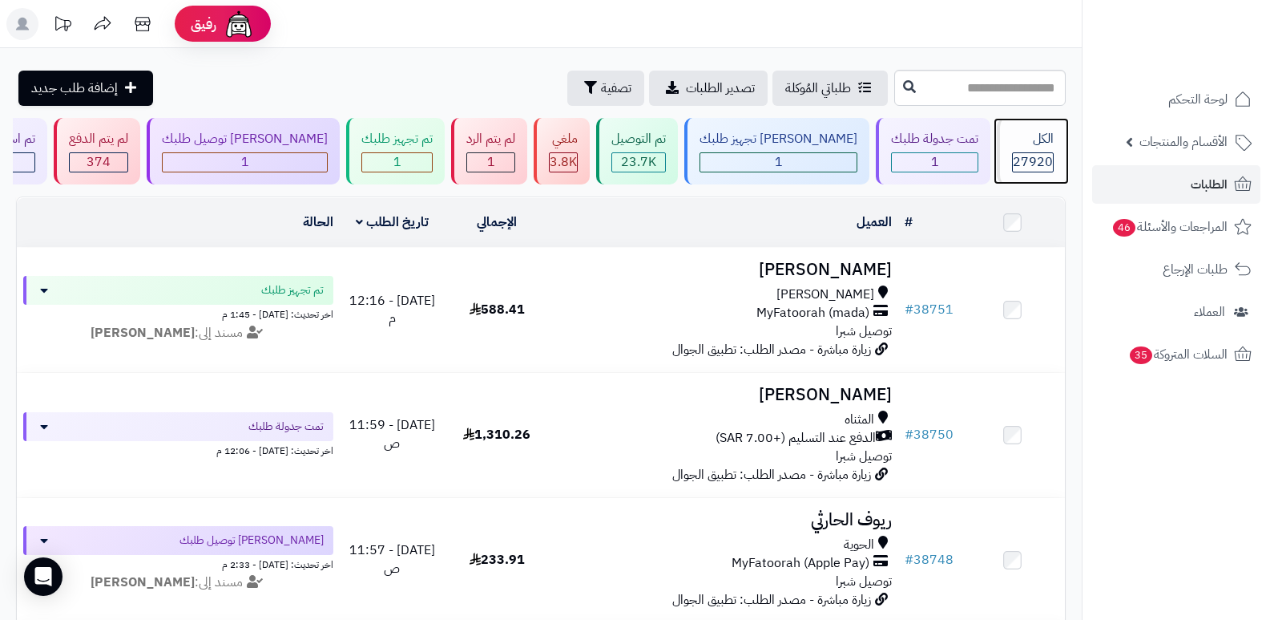
click at [1027, 151] on div "الكل 27920" at bounding box center [1031, 151] width 69 height 67
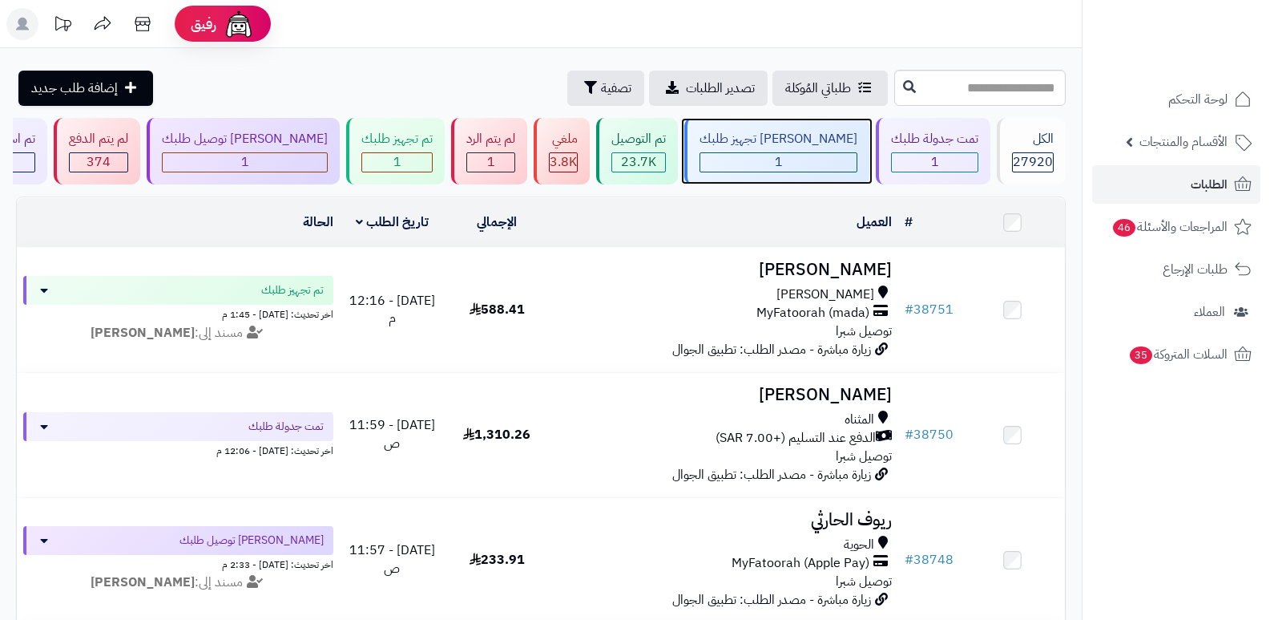
click at [811, 168] on div "1" at bounding box center [778, 162] width 156 height 18
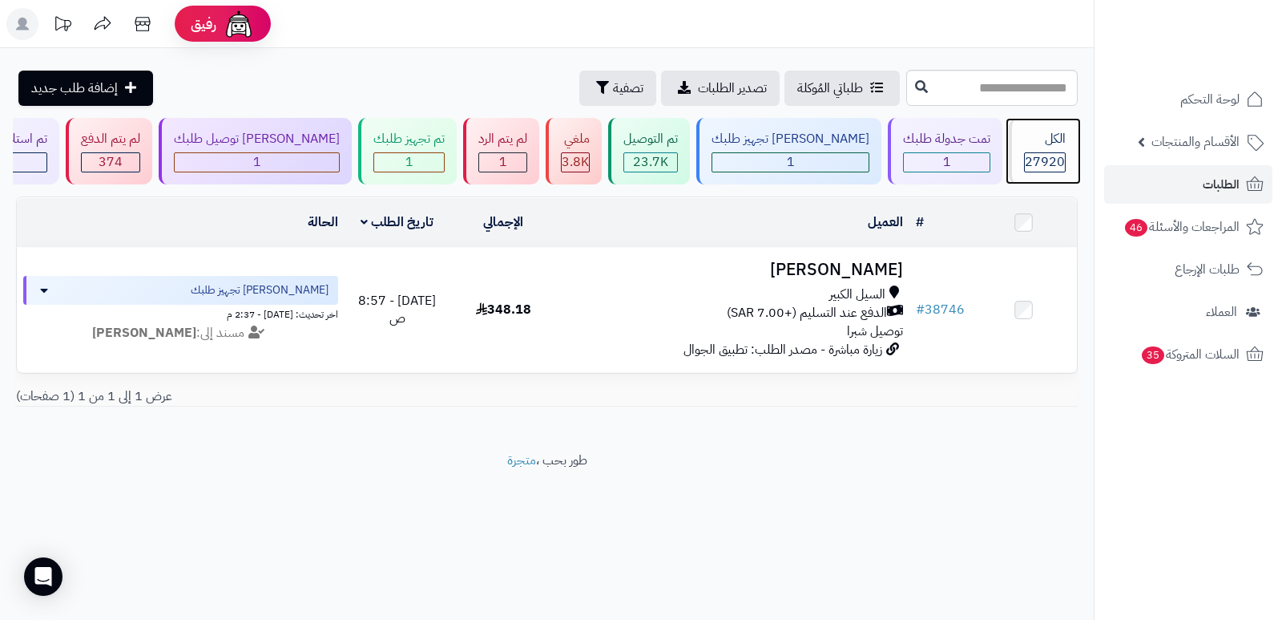
click at [1043, 162] on span "27920" at bounding box center [1045, 161] width 40 height 19
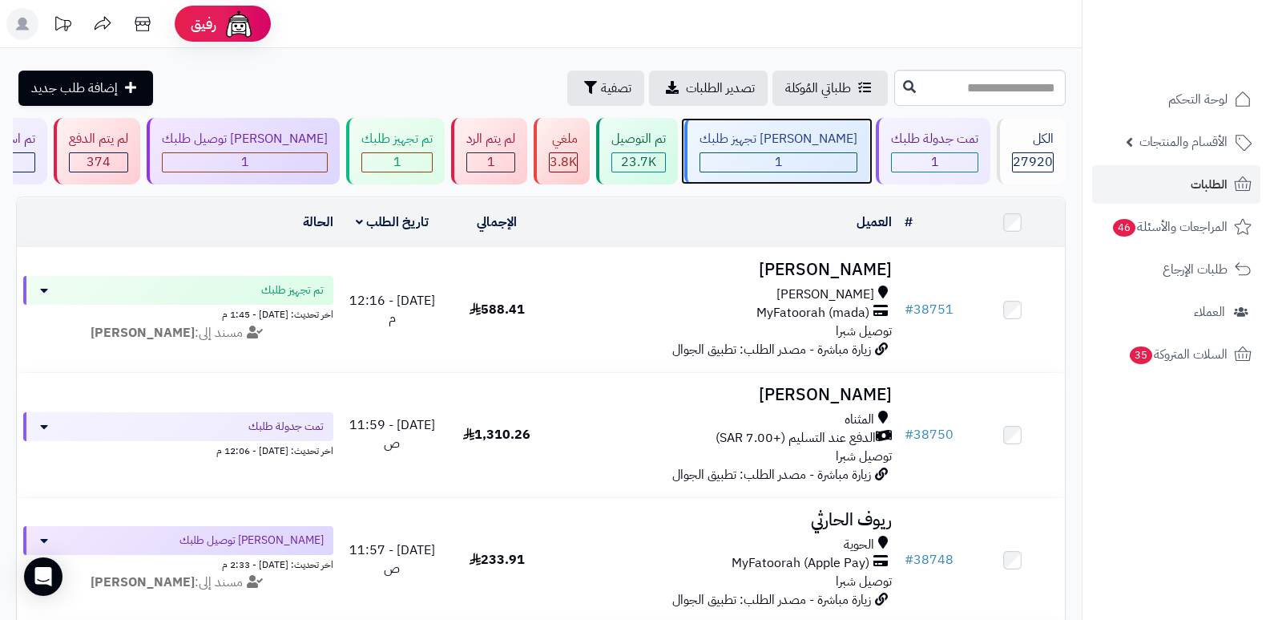
click at [805, 155] on div "1" at bounding box center [778, 162] width 156 height 18
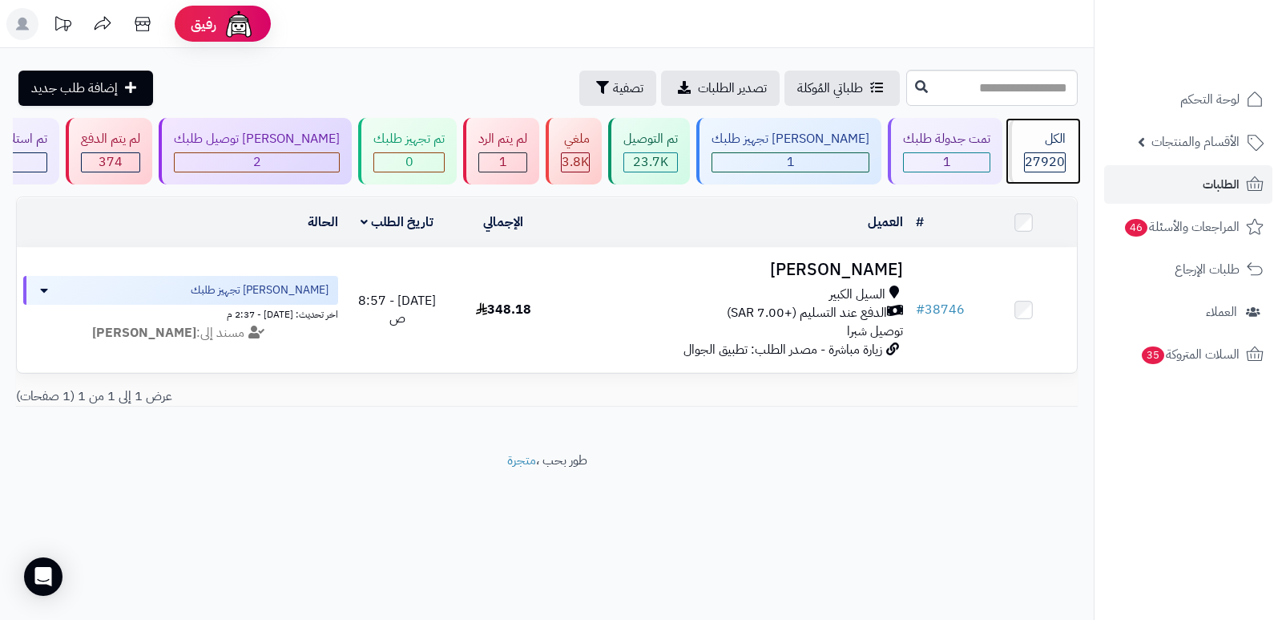
click at [1074, 152] on div "الكل 27920" at bounding box center [1043, 151] width 69 height 67
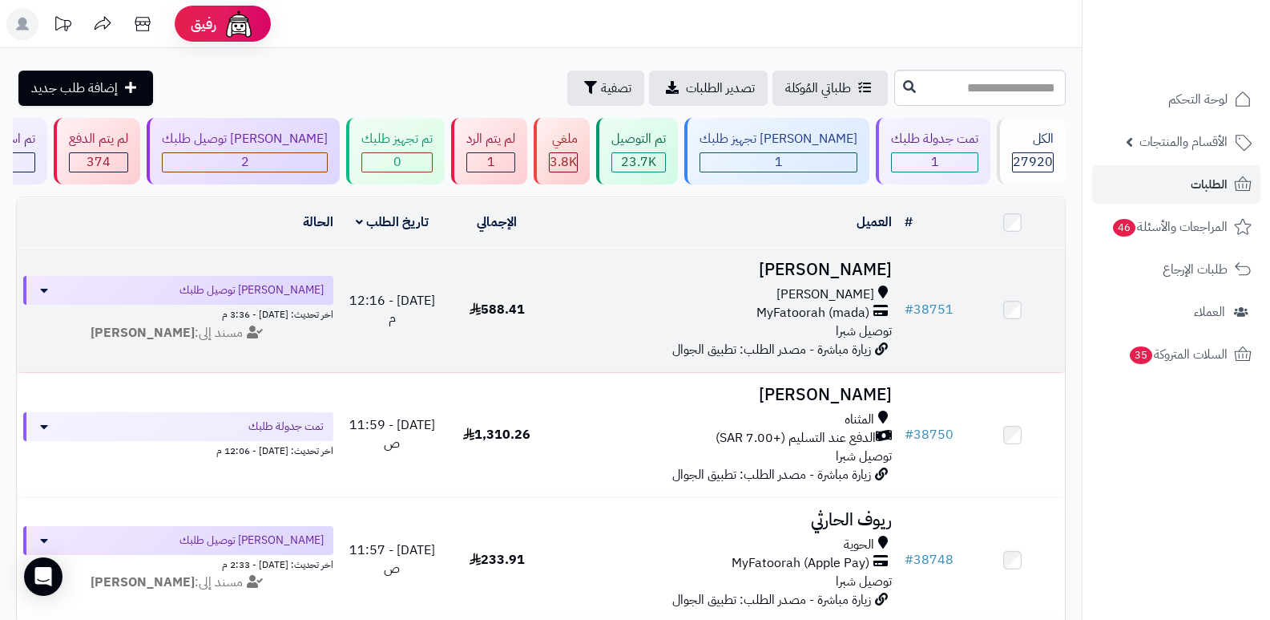
click at [864, 264] on h3 "[PERSON_NAME]" at bounding box center [724, 269] width 337 height 18
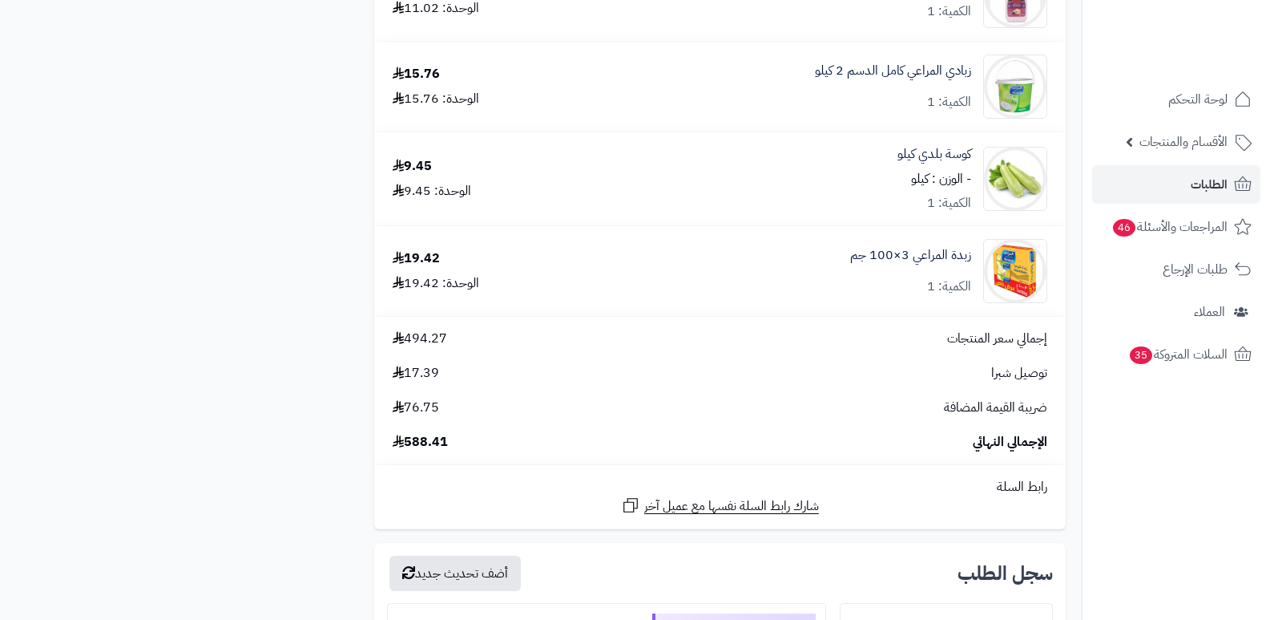
scroll to position [4889, 0]
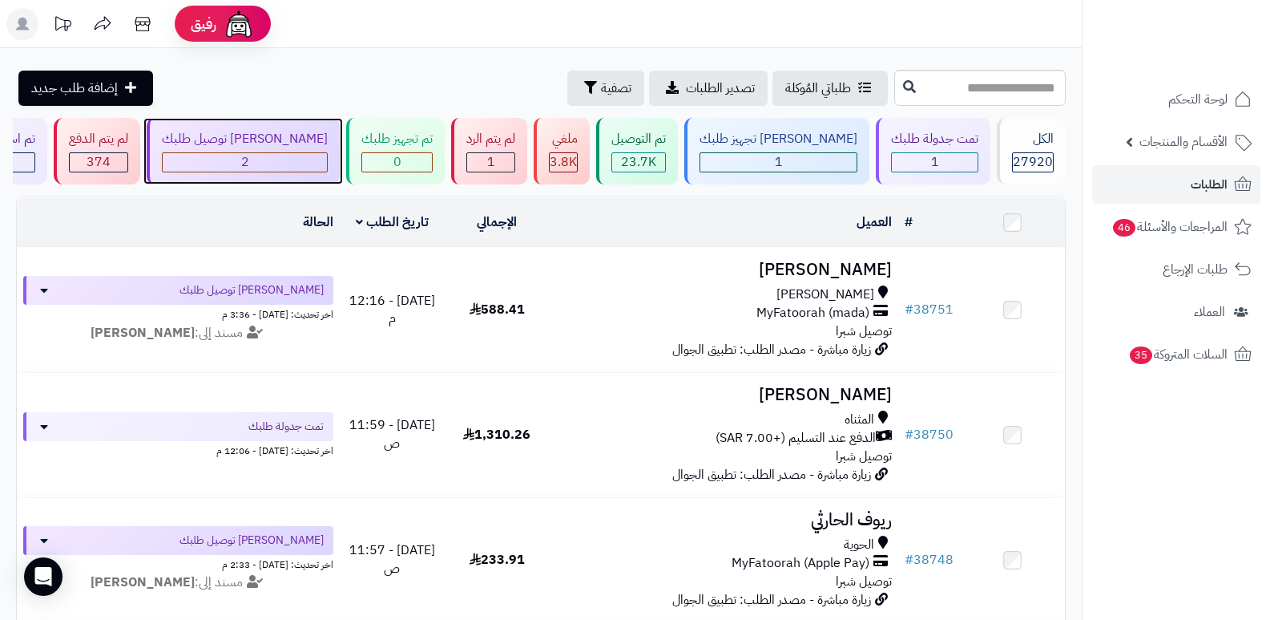
click at [319, 149] on div "[PERSON_NAME] توصيل طلبك 2" at bounding box center [243, 151] width 193 height 67
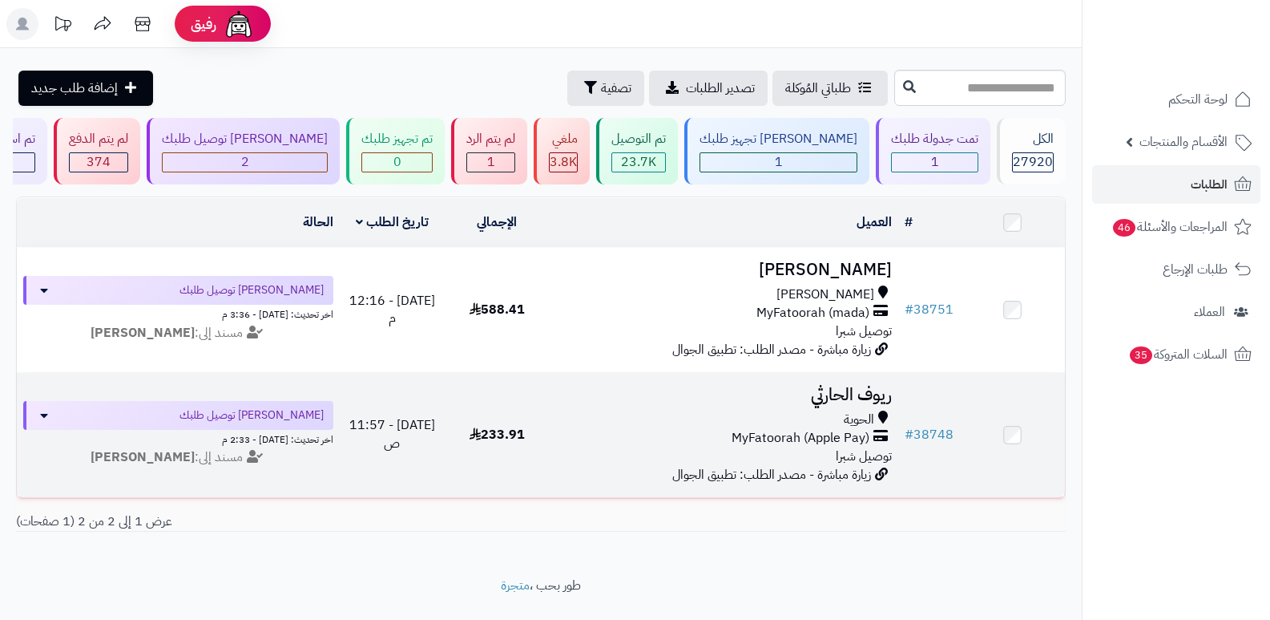
click at [859, 396] on h3 "ريوف الحارثي" at bounding box center [724, 395] width 337 height 18
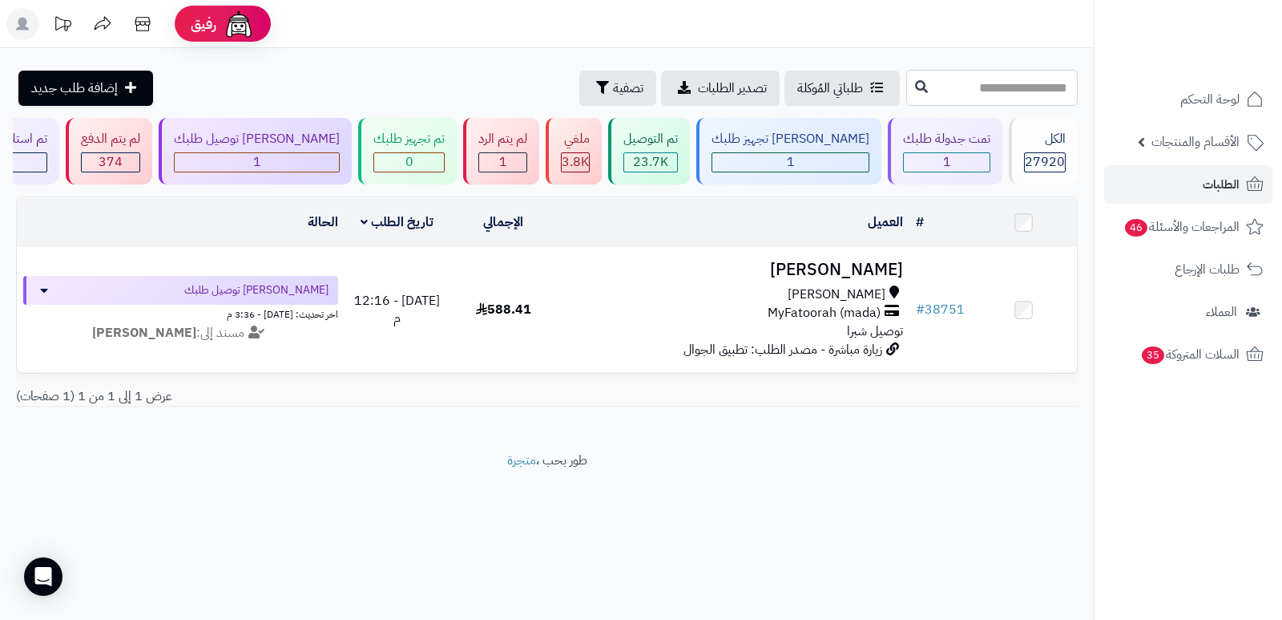
click at [1009, 79] on input "text" at bounding box center [992, 88] width 172 height 36
type input "*****"
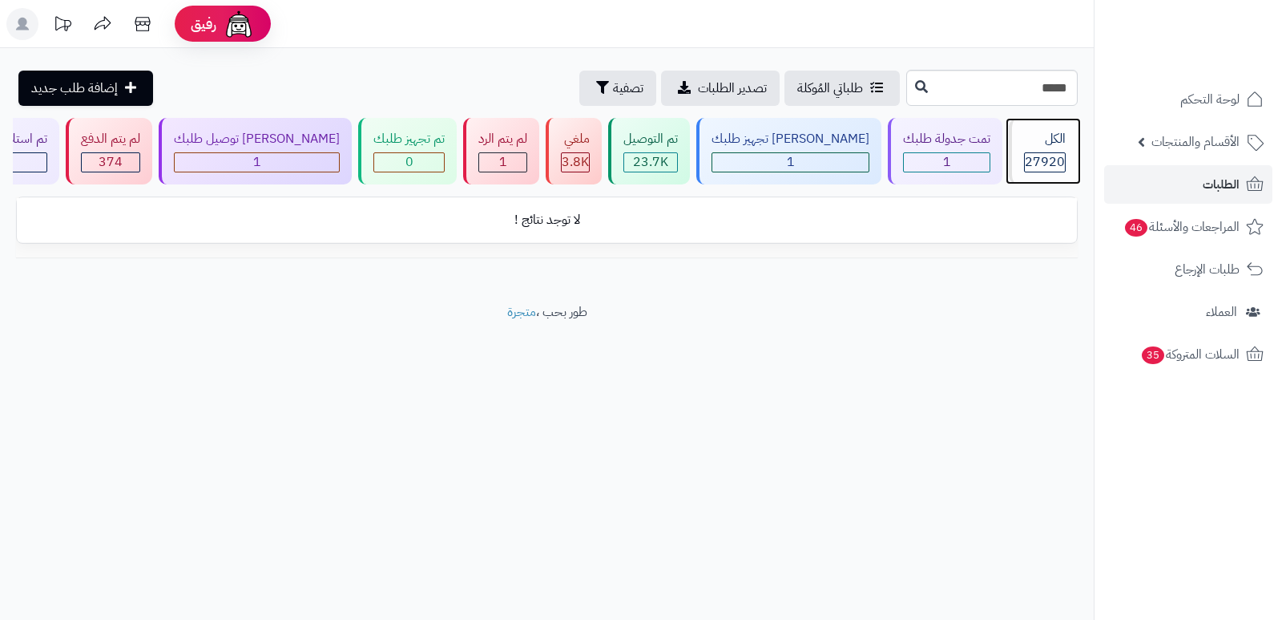
click at [1063, 144] on div "الكل" at bounding box center [1045, 139] width 42 height 18
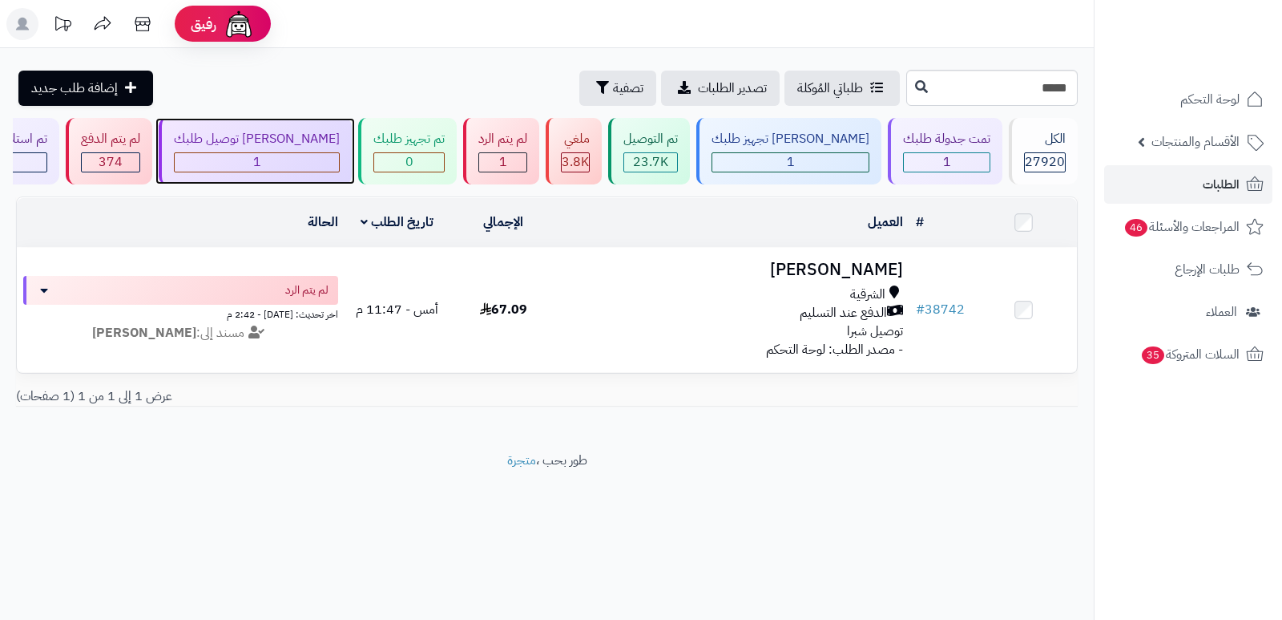
click at [339, 158] on div "1" at bounding box center [257, 162] width 164 height 18
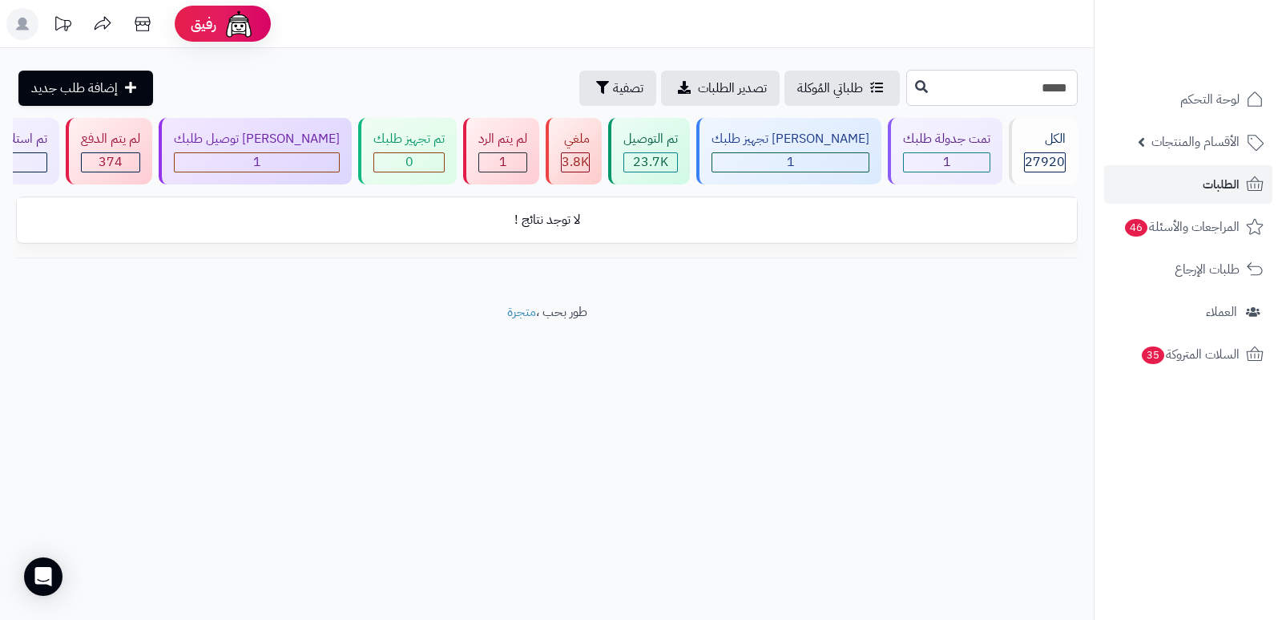
click at [1047, 79] on input "*****" at bounding box center [992, 88] width 172 height 36
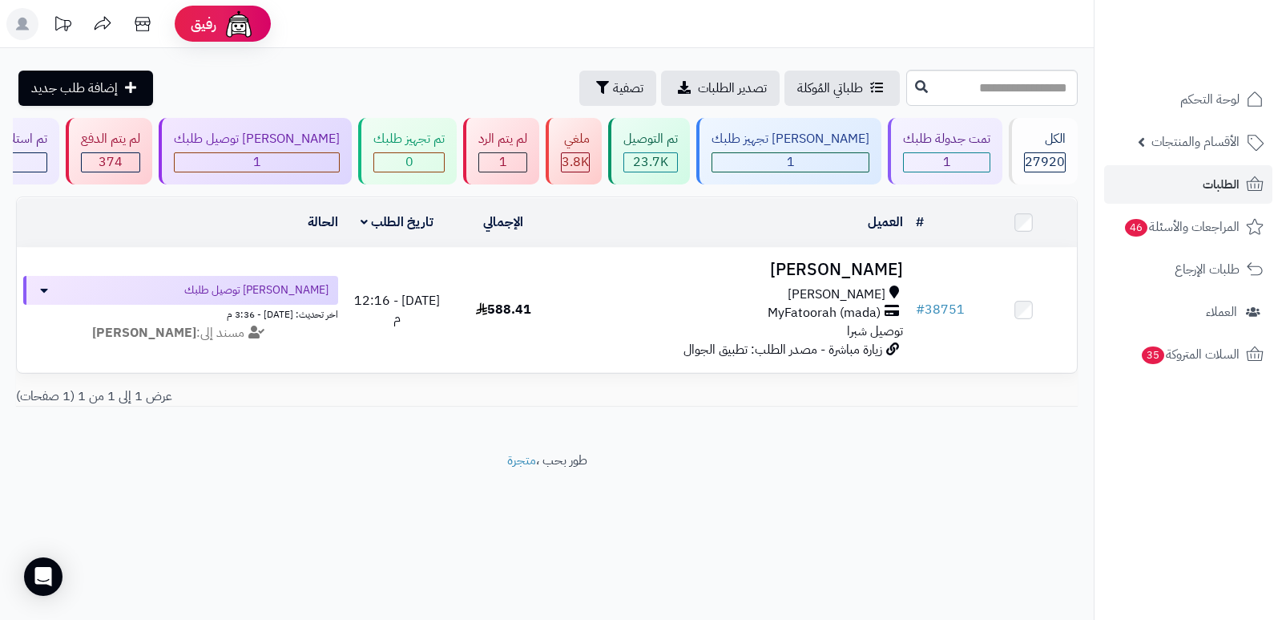
drag, startPoint x: 653, startPoint y: 517, endPoint x: 432, endPoint y: 437, distance: 235.3
click at [653, 516] on footer "طور بحب ، متجرة" at bounding box center [547, 491] width 1094 height 80
click at [509, 159] on div "1" at bounding box center [502, 162] width 47 height 18
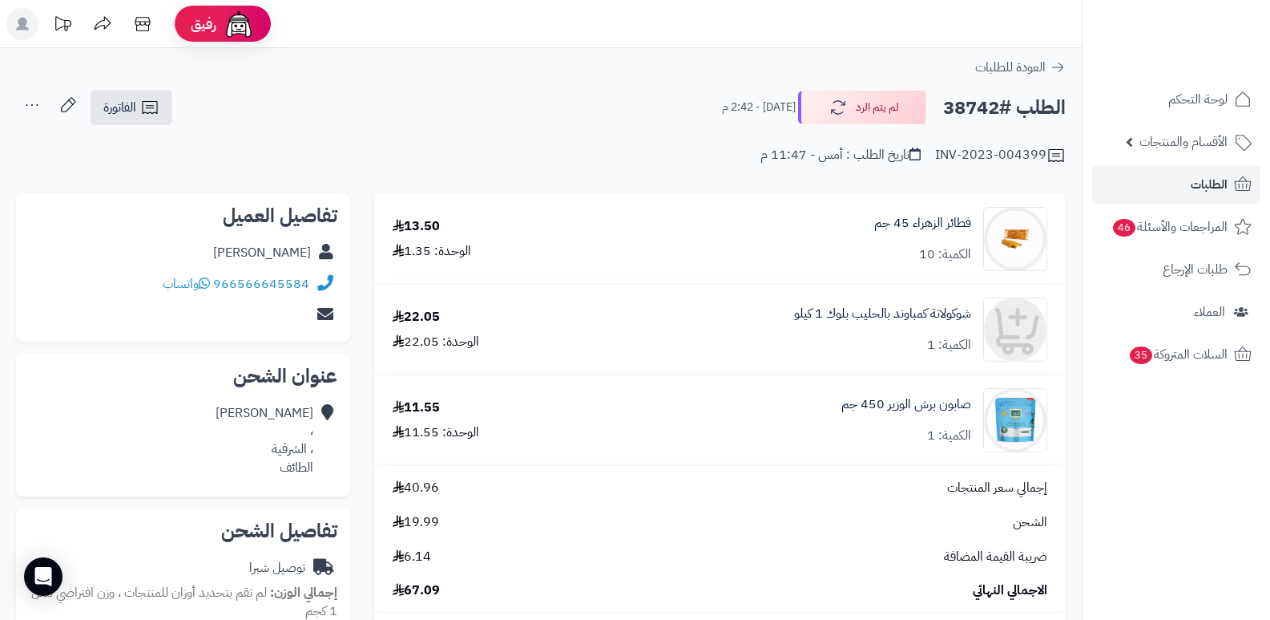
click at [277, 248] on div "[PERSON_NAME]" at bounding box center [262, 253] width 98 height 18
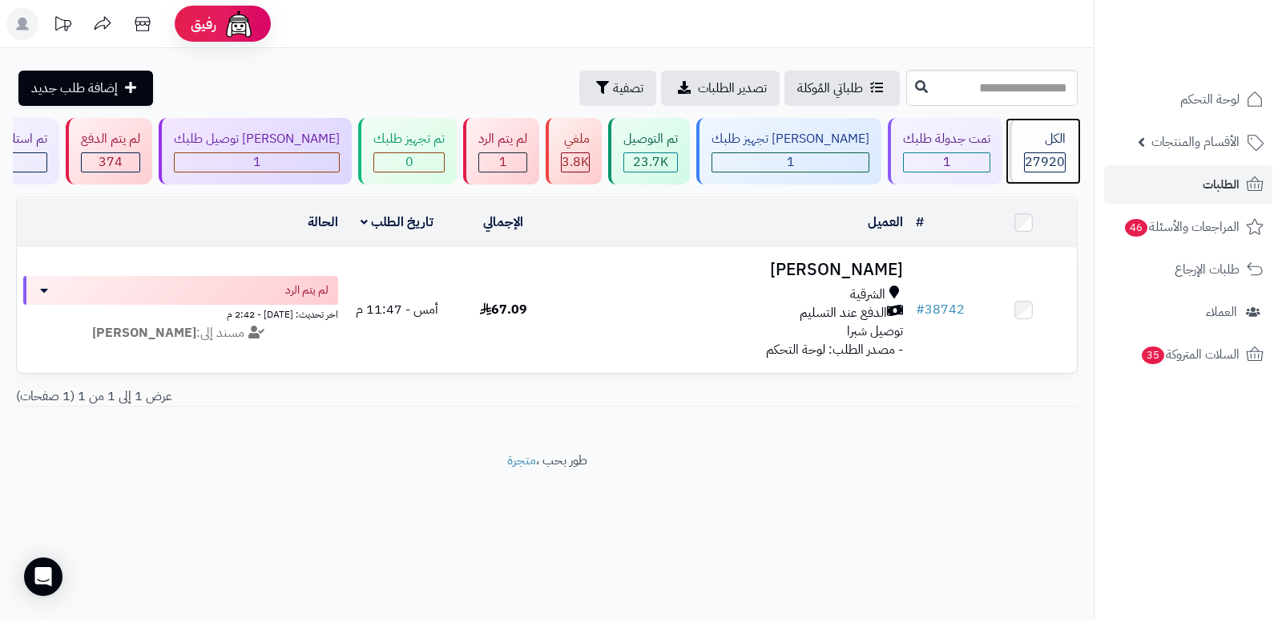
click at [1058, 148] on div "الكل 27920" at bounding box center [1043, 151] width 69 height 67
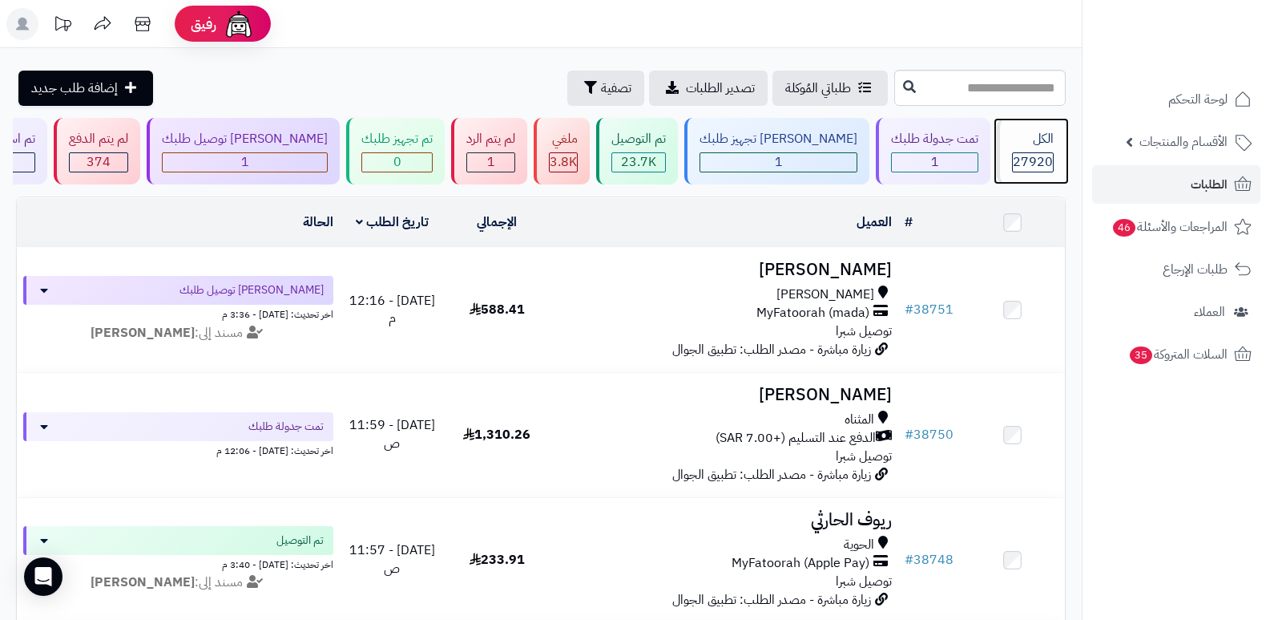
click at [1044, 143] on div "الكل" at bounding box center [1033, 139] width 42 height 18
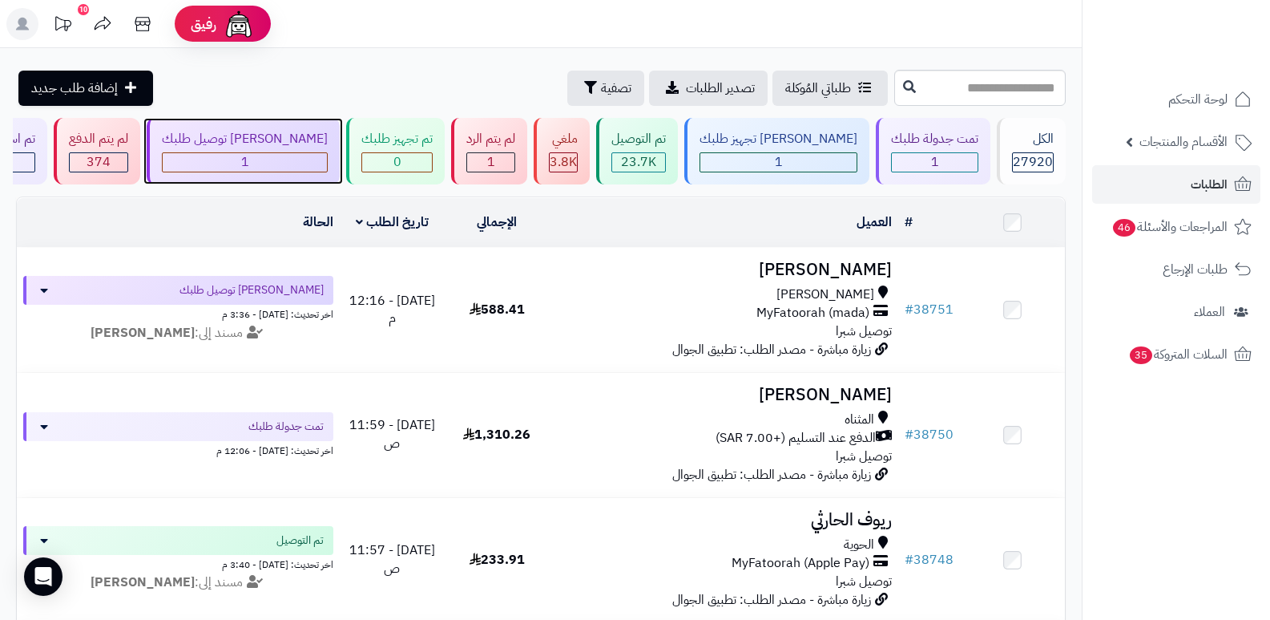
click at [296, 172] on div "1" at bounding box center [245, 162] width 166 height 20
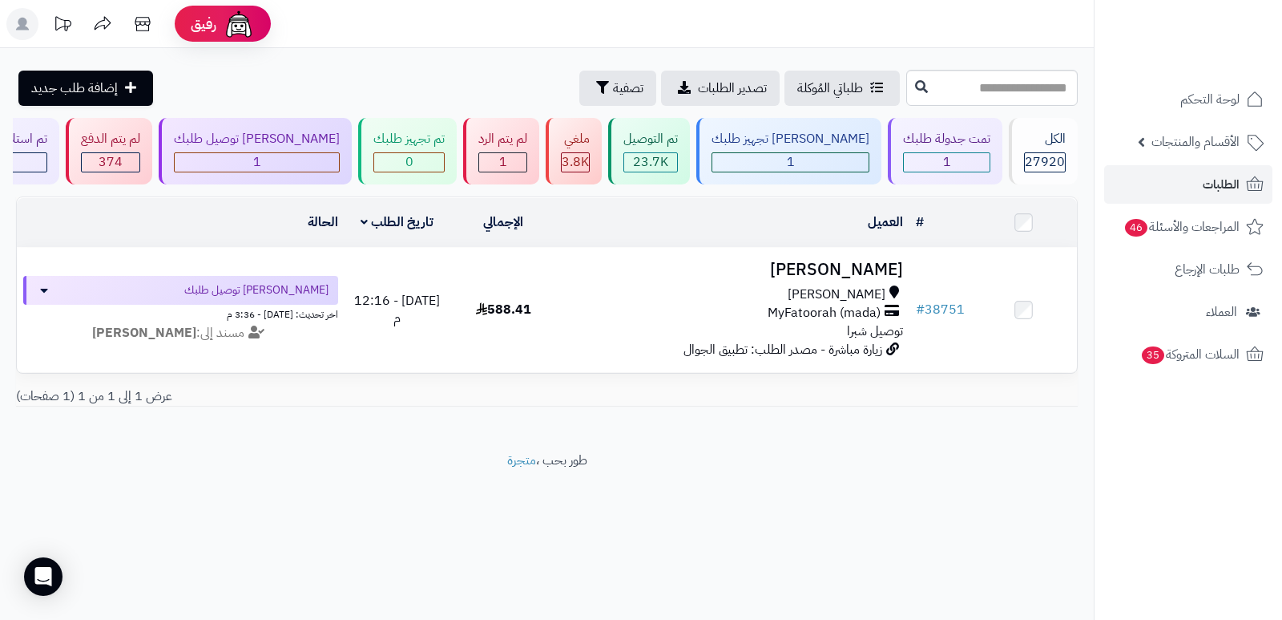
click at [912, 41] on header "رفيق ! الطلبات معالجة مكتمل إرجاع المنتجات العملاء المتواجدون الان 28596 عملاء …" at bounding box center [641, 24] width 1282 height 48
click at [527, 155] on div "1" at bounding box center [502, 162] width 47 height 18
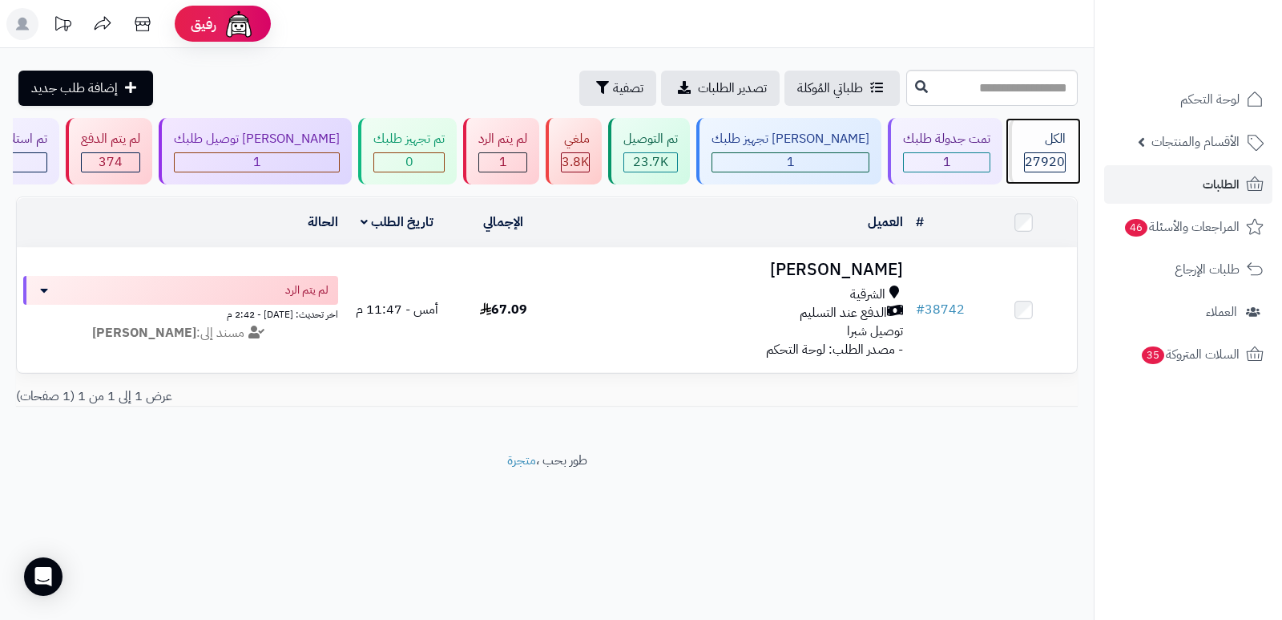
click at [1045, 140] on div "الكل" at bounding box center [1045, 139] width 42 height 18
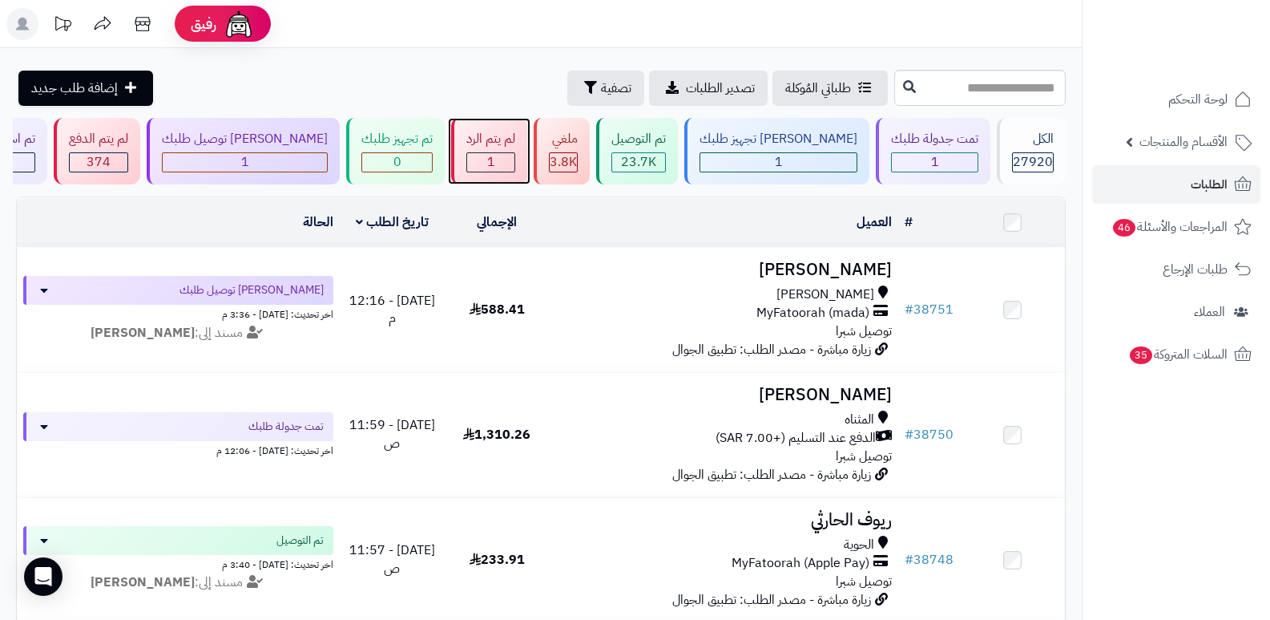
click at [527, 149] on div "لم يتم الرد 1" at bounding box center [489, 151] width 76 height 67
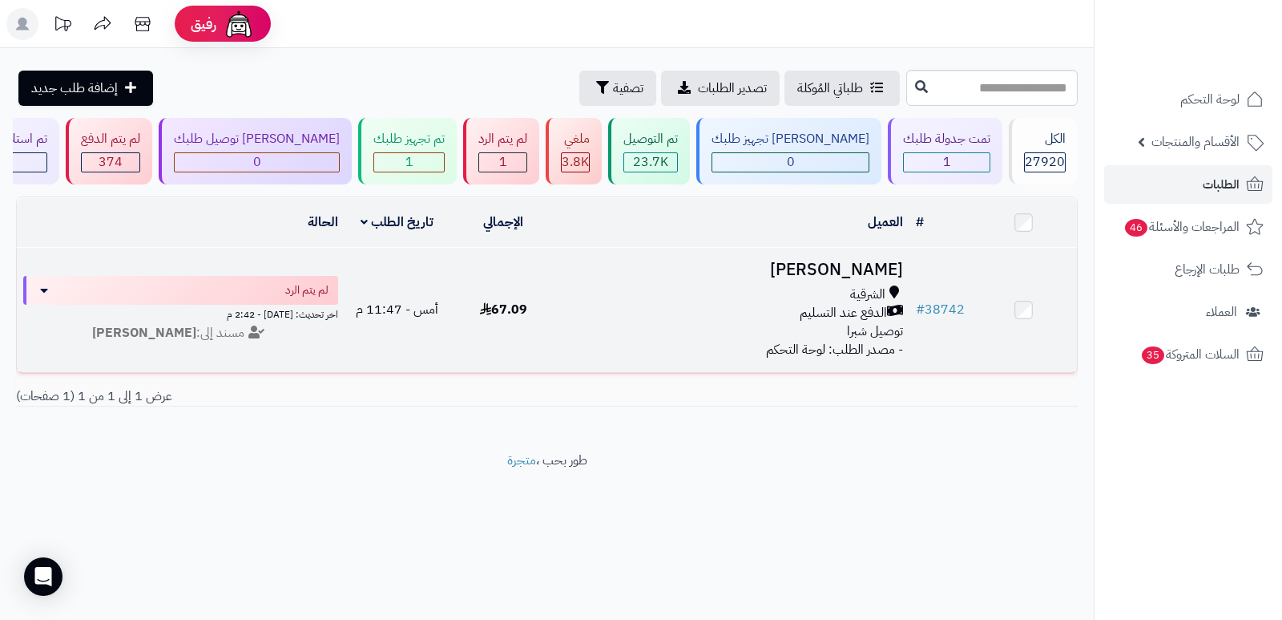
click at [875, 268] on h3 "[PERSON_NAME]" at bounding box center [733, 269] width 341 height 18
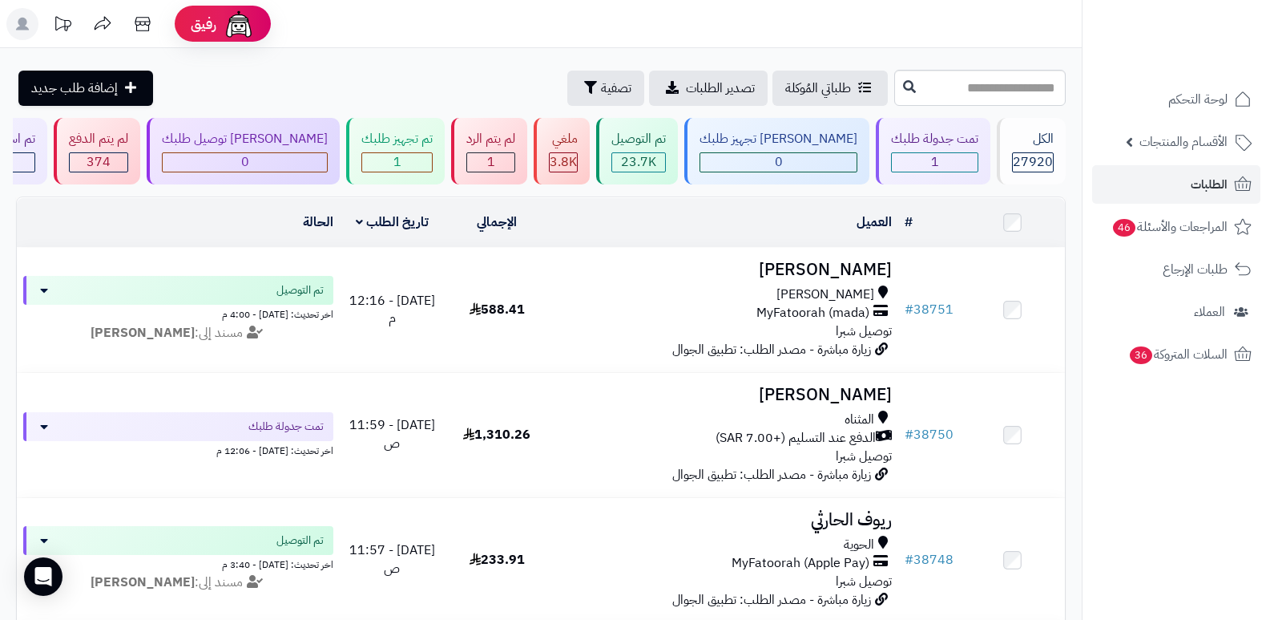
click at [418, 151] on div "تم تجهيز طلبك 1" at bounding box center [395, 151] width 99 height 67
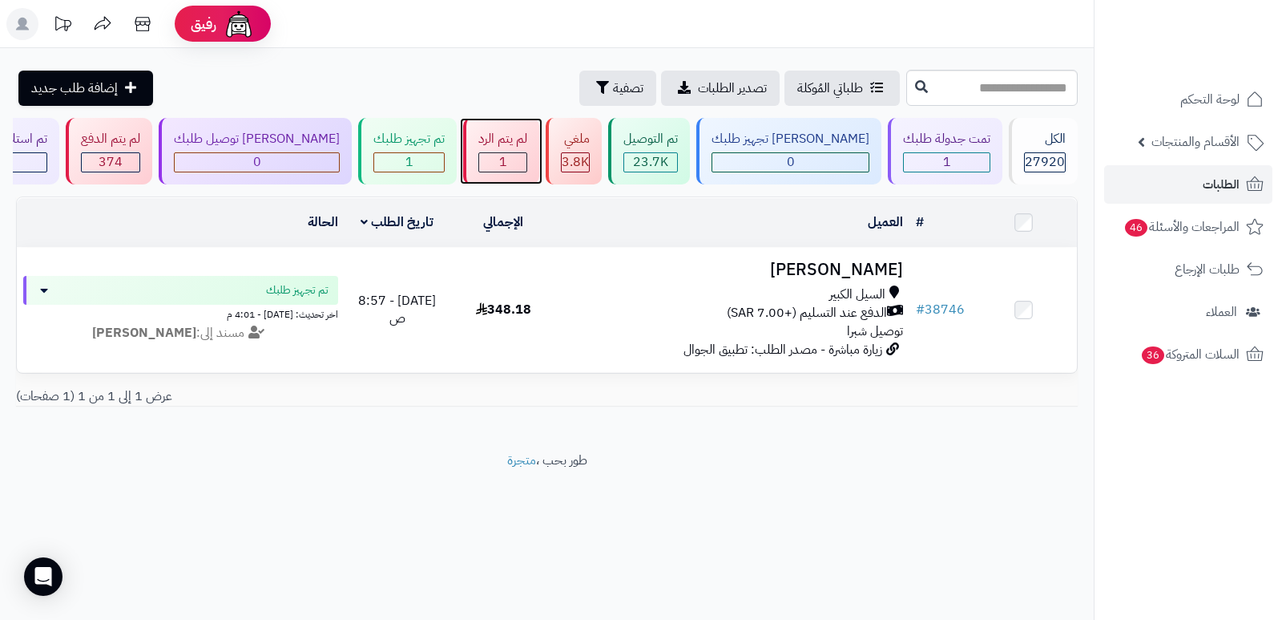
click at [527, 133] on div "لم يتم الرد" at bounding box center [502, 139] width 49 height 18
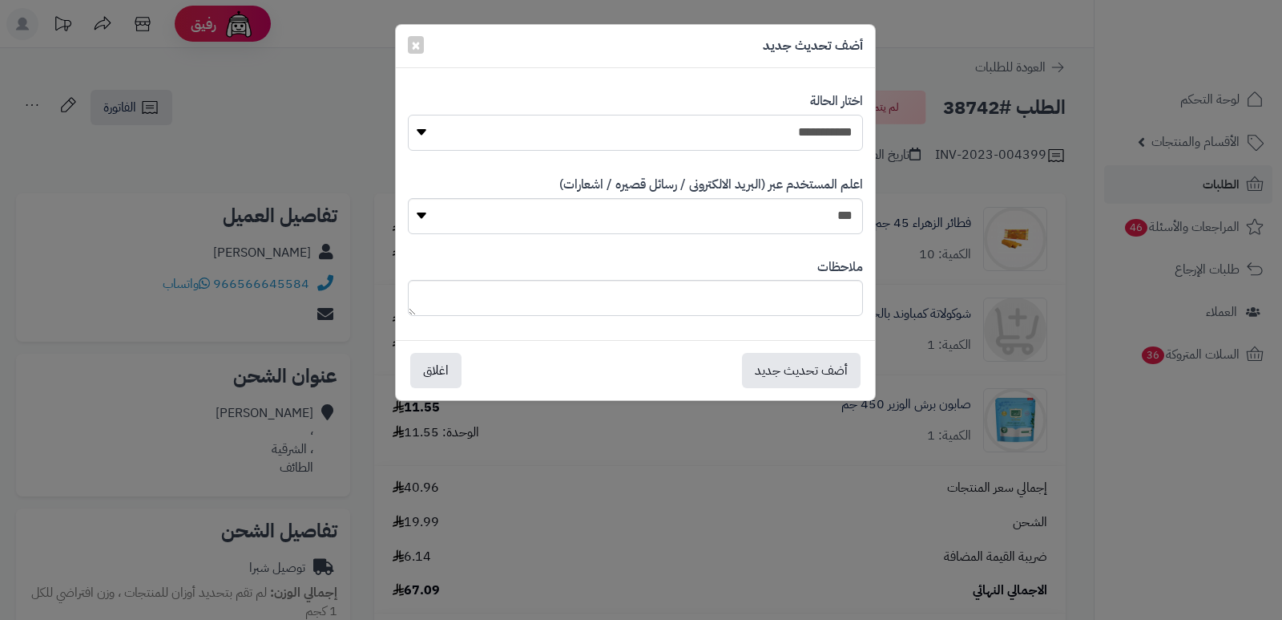
click at [805, 141] on select "**********" at bounding box center [635, 133] width 455 height 36
select select "*"
click at [408, 115] on select "**********" at bounding box center [635, 133] width 455 height 36
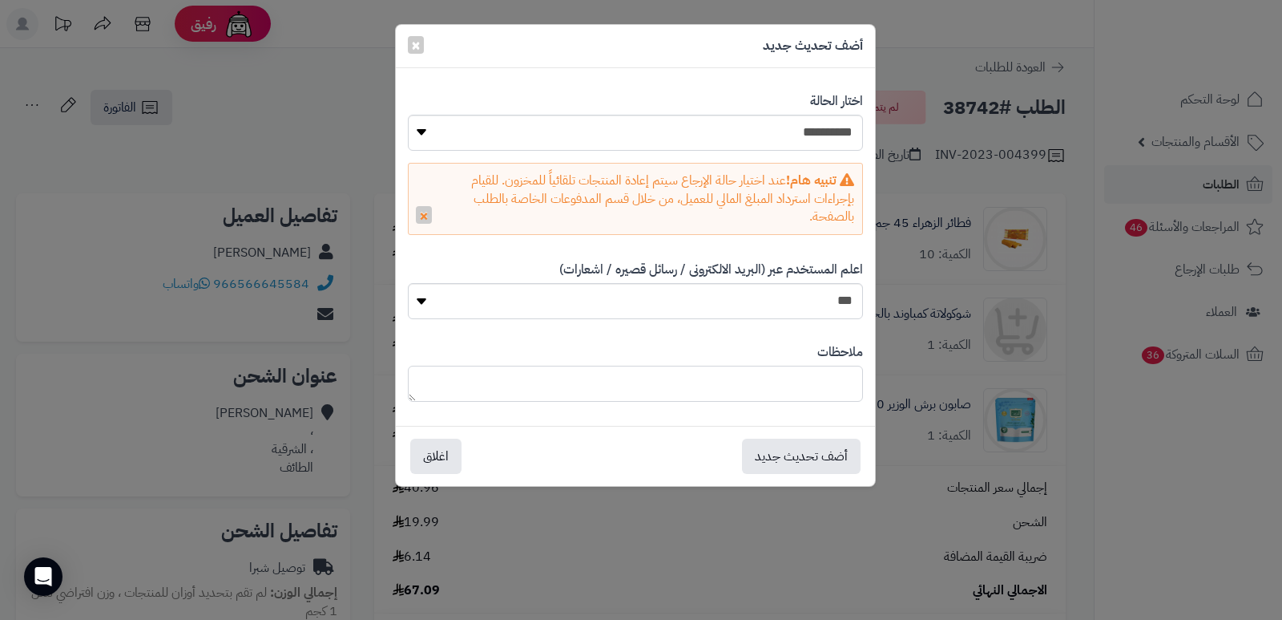
click at [817, 368] on textarea at bounding box center [635, 383] width 455 height 36
click at [799, 382] on textarea "**********" at bounding box center [635, 383] width 455 height 36
type textarea "**********"
click at [803, 458] on button "أضف تحديث جديد" at bounding box center [801, 455] width 119 height 35
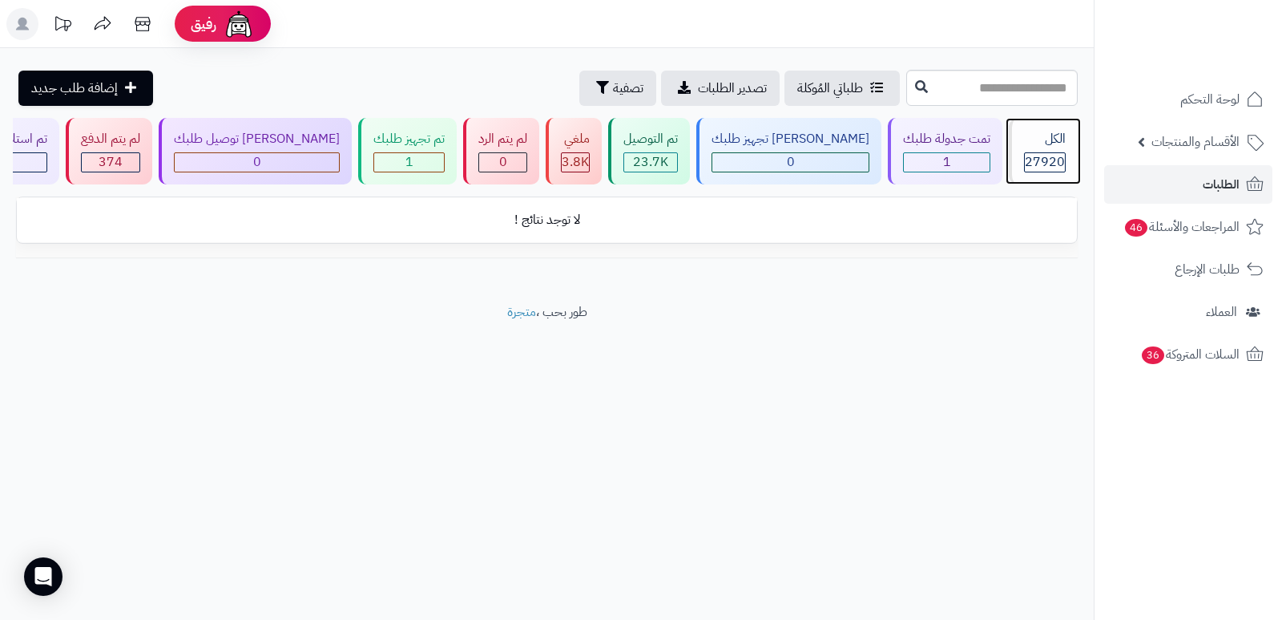
click at [1040, 149] on div "الكل 27920" at bounding box center [1043, 151] width 69 height 67
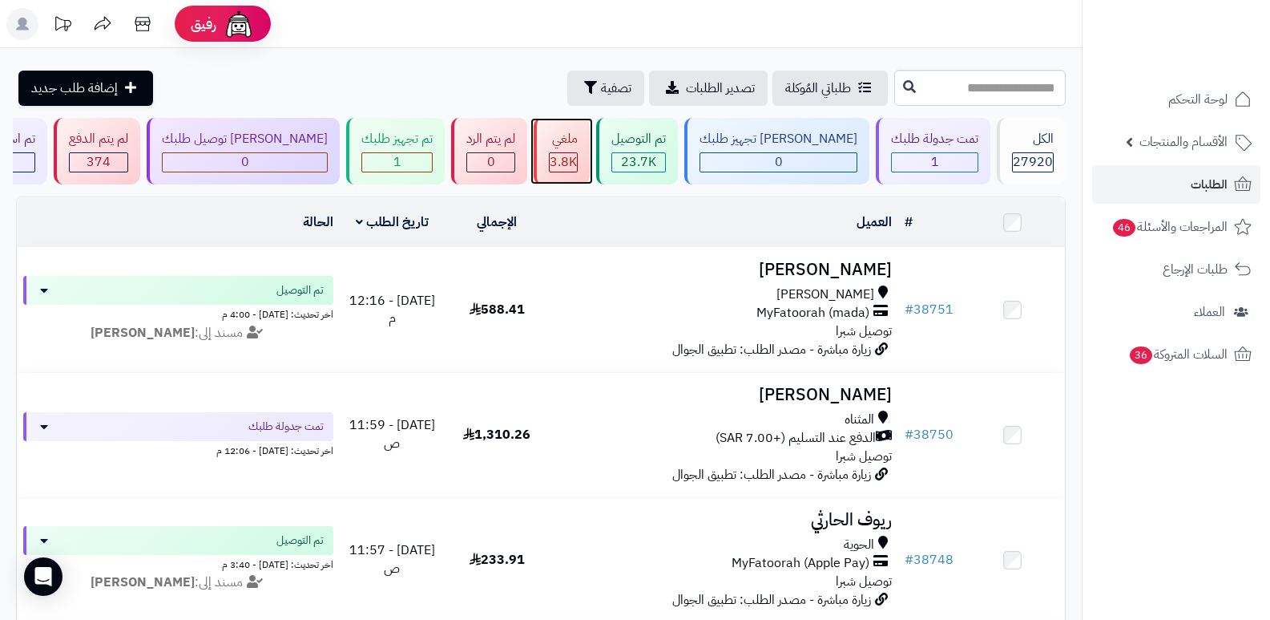
click at [577, 160] on span "3.8K" at bounding box center [563, 161] width 27 height 19
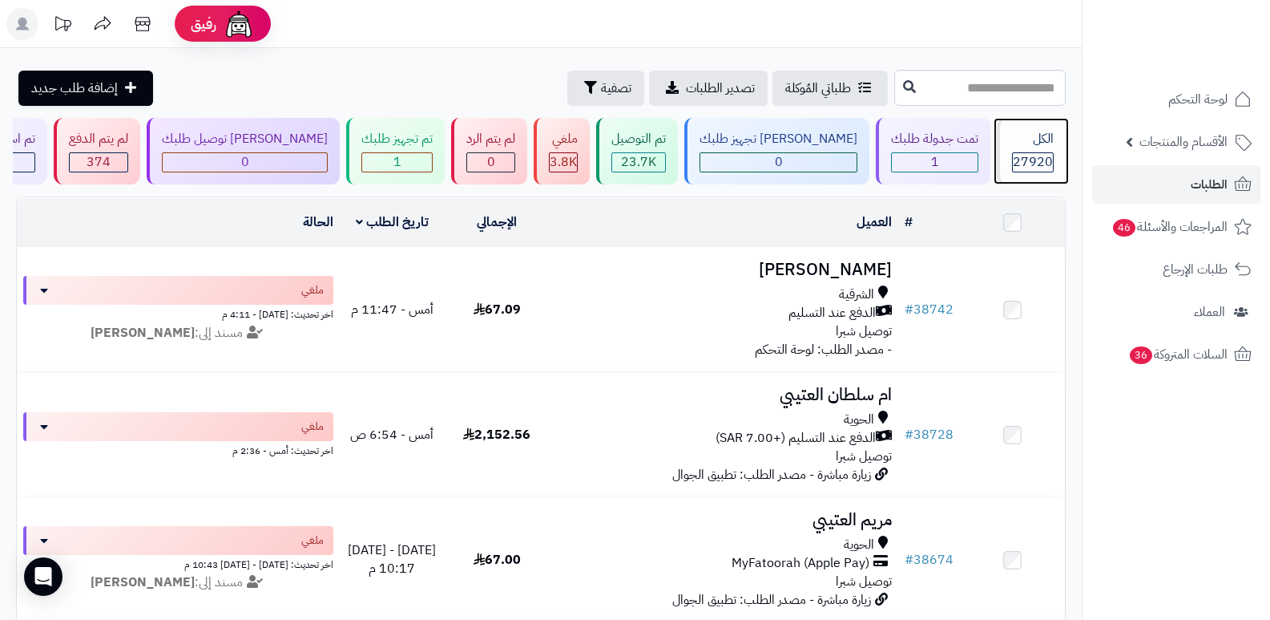
click at [1054, 139] on div "الكل 27920" at bounding box center [1031, 151] width 69 height 67
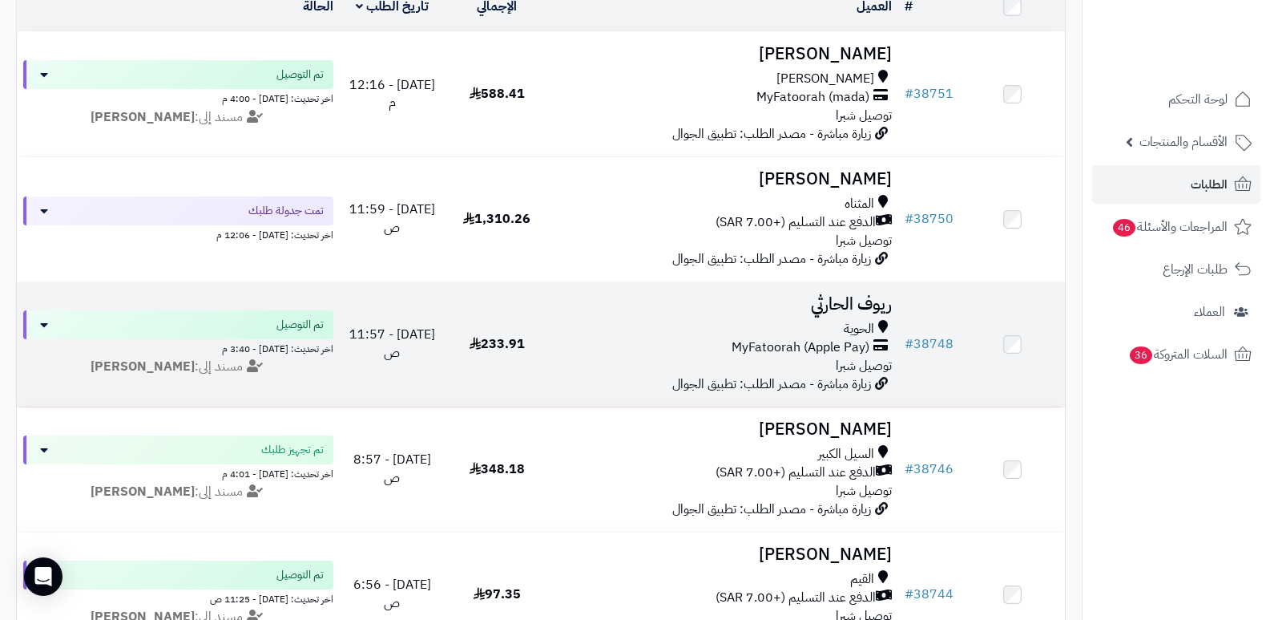
scroll to position [321, 0]
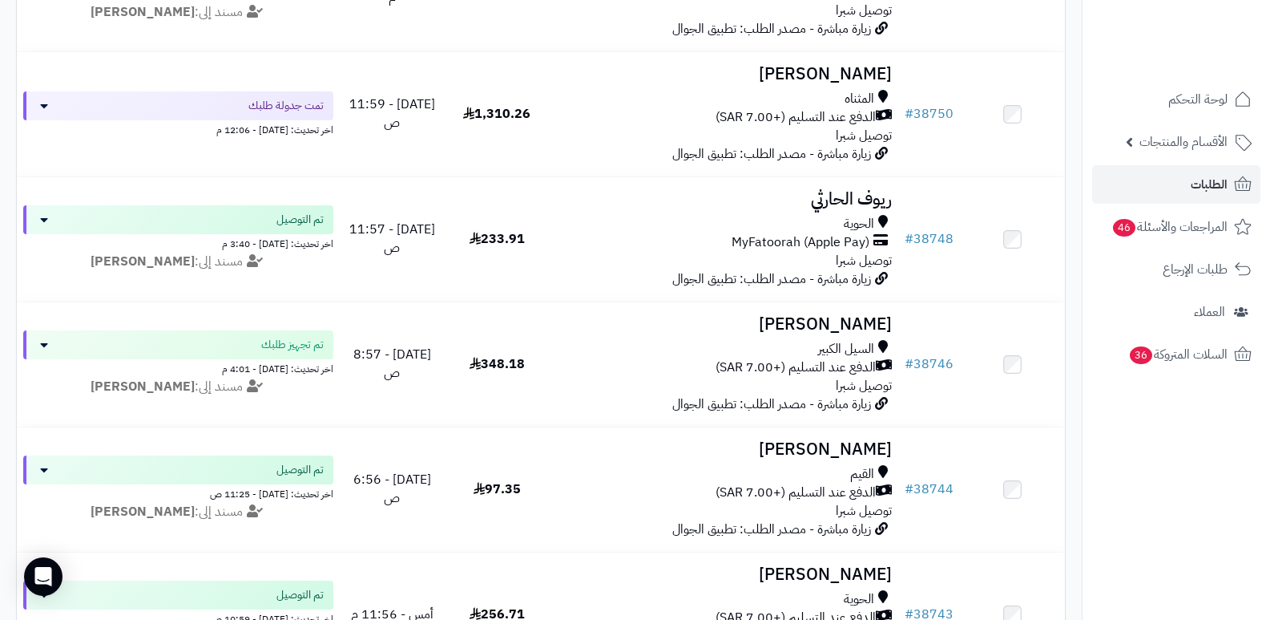
click at [1172, 493] on nav "لوحة التحكم الأقسام والمنتجات المنتجات الأقسام الماركات مواصفات المنتجات مواصفا…" at bounding box center [1176, 330] width 188 height 620
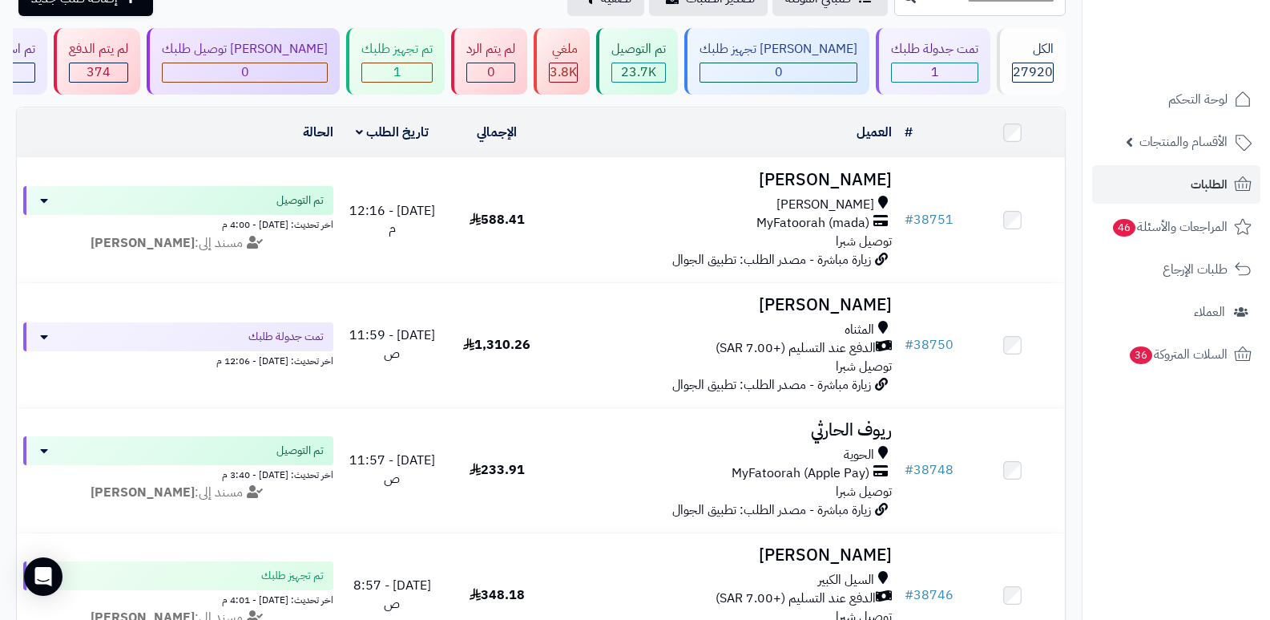
scroll to position [0, 0]
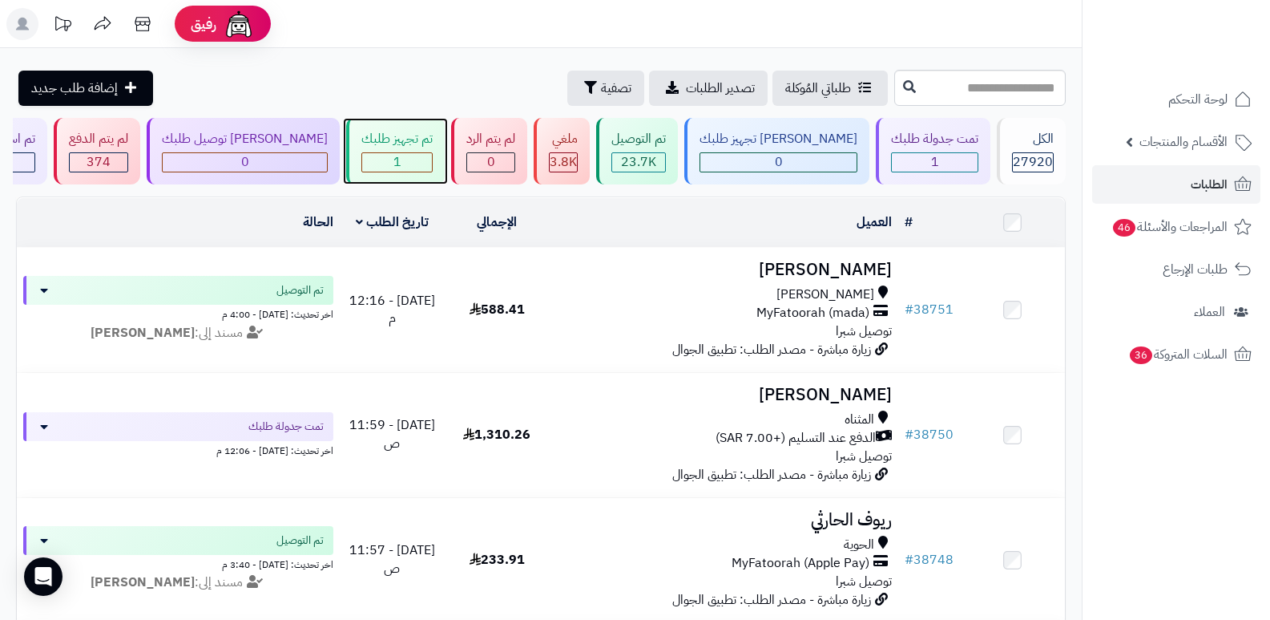
click at [433, 146] on div "تم تجهيز طلبك" at bounding box center [396, 139] width 71 height 18
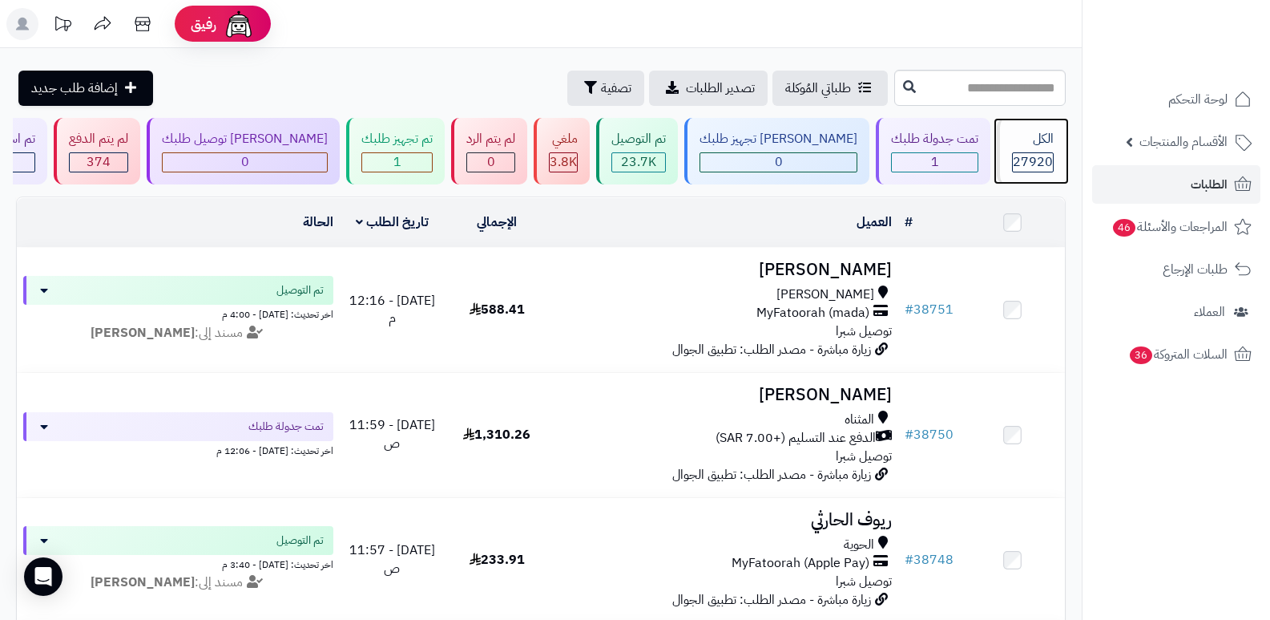
click at [1015, 143] on div "الكل" at bounding box center [1033, 139] width 42 height 18
